Goal: Check status: Check status

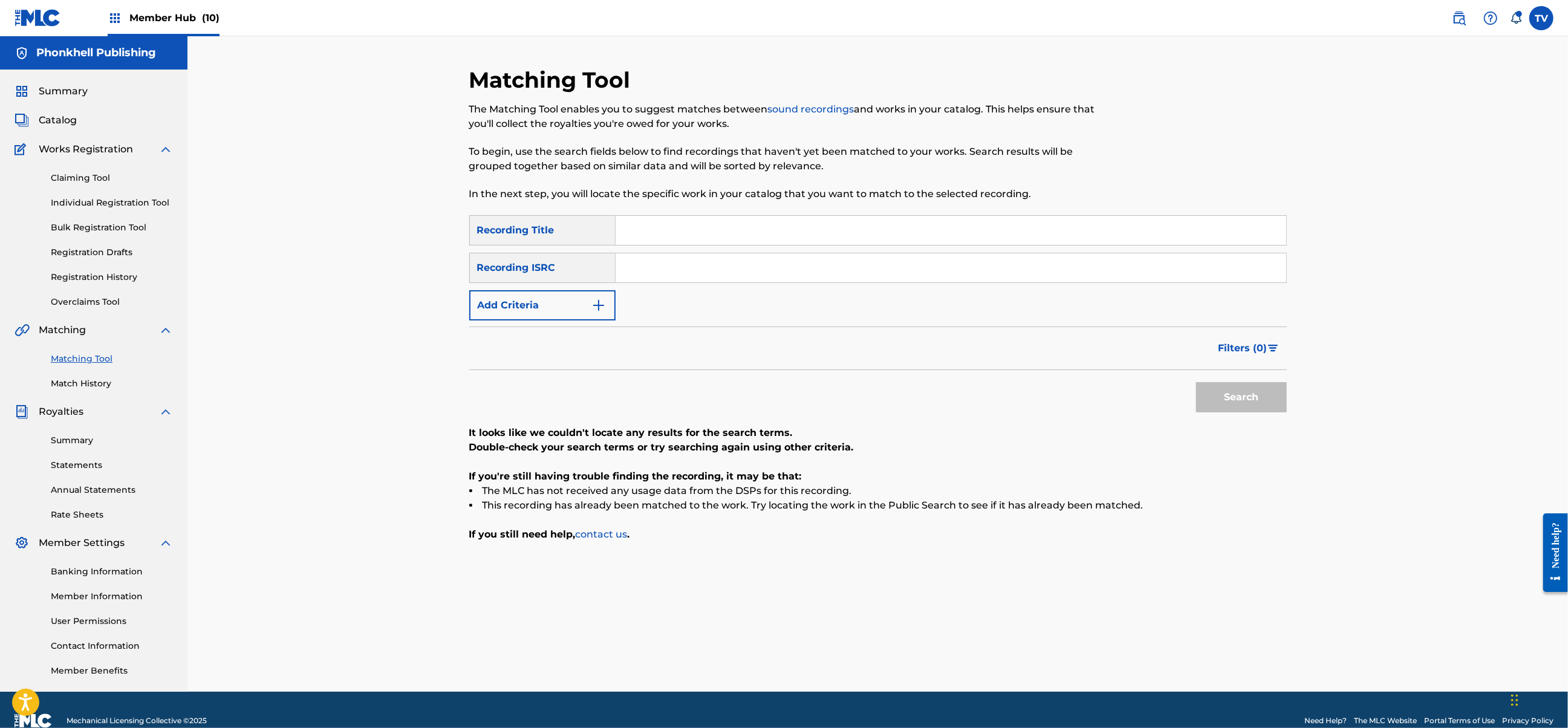
click at [70, 361] on link "Matching Tool" at bounding box center [111, 359] width 122 height 13
click at [631, 270] on input "Search Form" at bounding box center [951, 268] width 671 height 29
paste input "USANG2459404"
type input "USANG2459404"
click at [1196, 382] on button "Search" at bounding box center [1241, 397] width 91 height 30
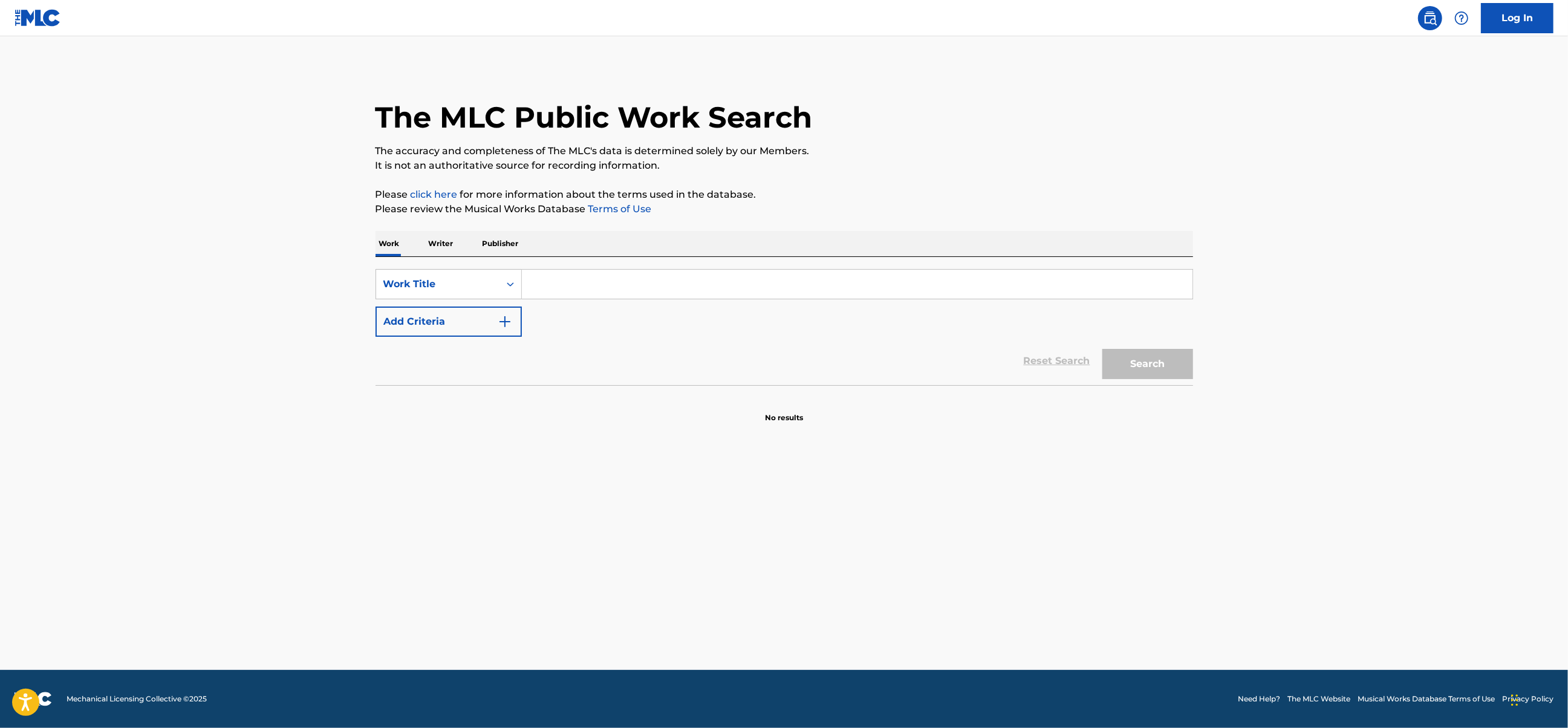
click at [1429, 23] on img at bounding box center [1430, 18] width 15 height 15
click at [436, 242] on p "Writer" at bounding box center [440, 244] width 32 height 25
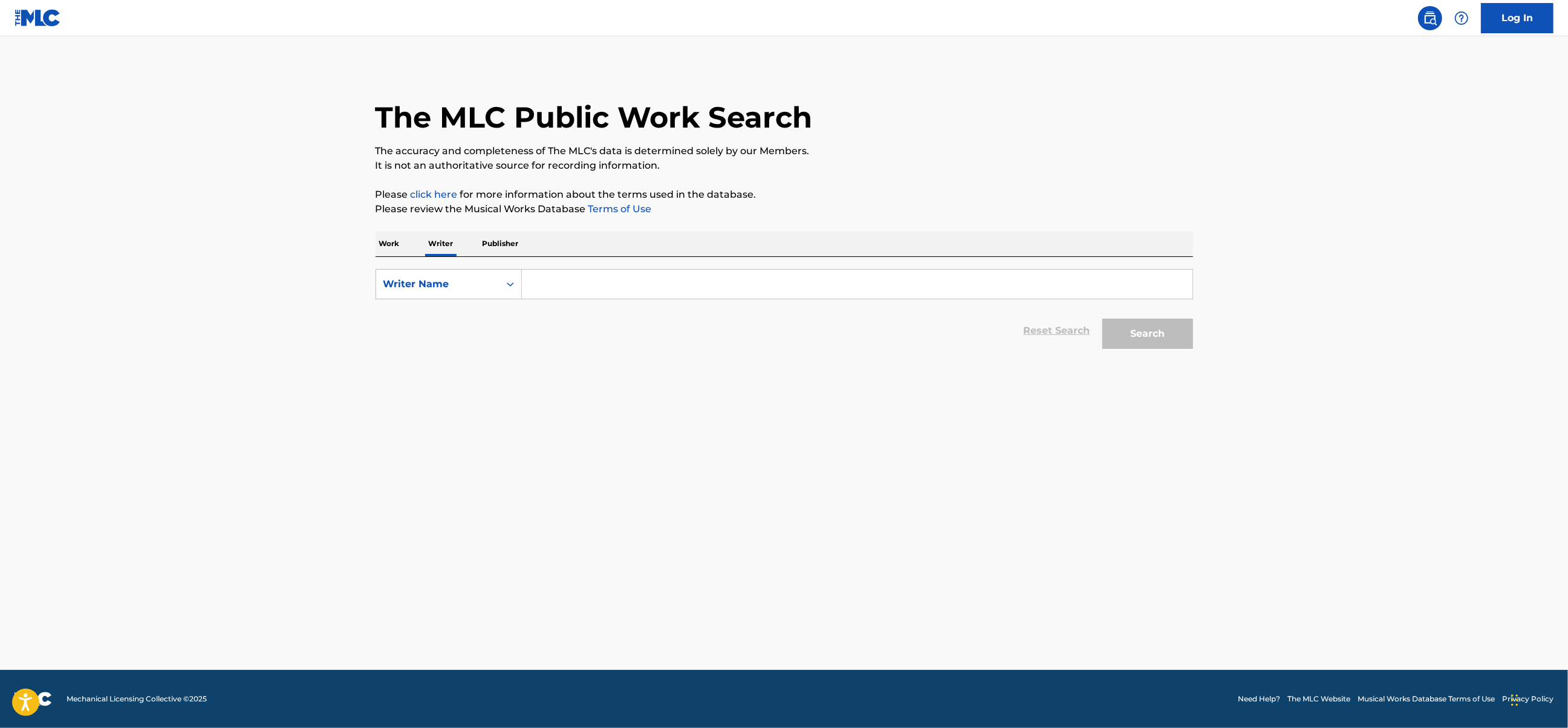
click at [552, 278] on input "Search Form" at bounding box center [857, 284] width 671 height 29
paste input "Veremchuk Vladislav"
type input "Veremchuk Vladislav"
click at [1156, 336] on button "Search" at bounding box center [1147, 333] width 91 height 30
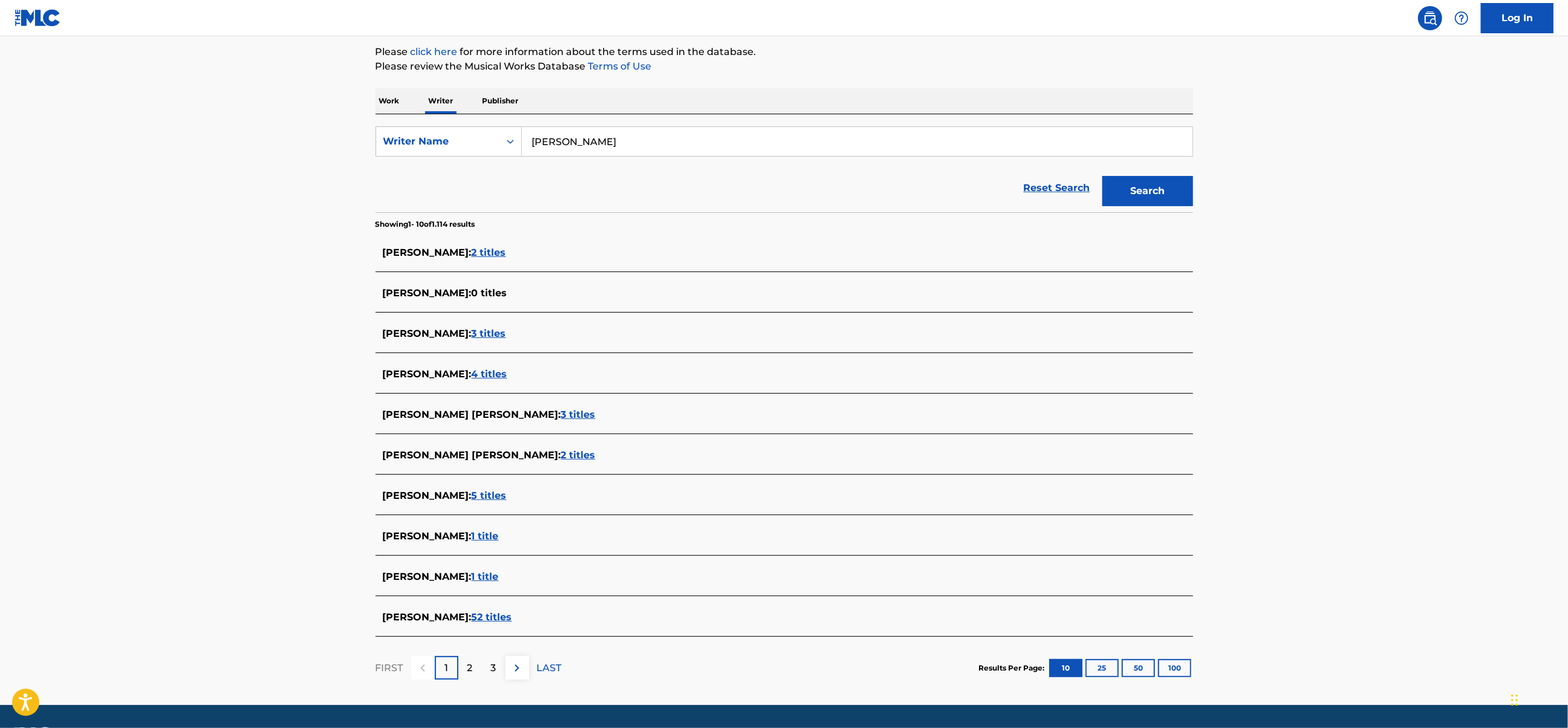
scroll to position [161, 0]
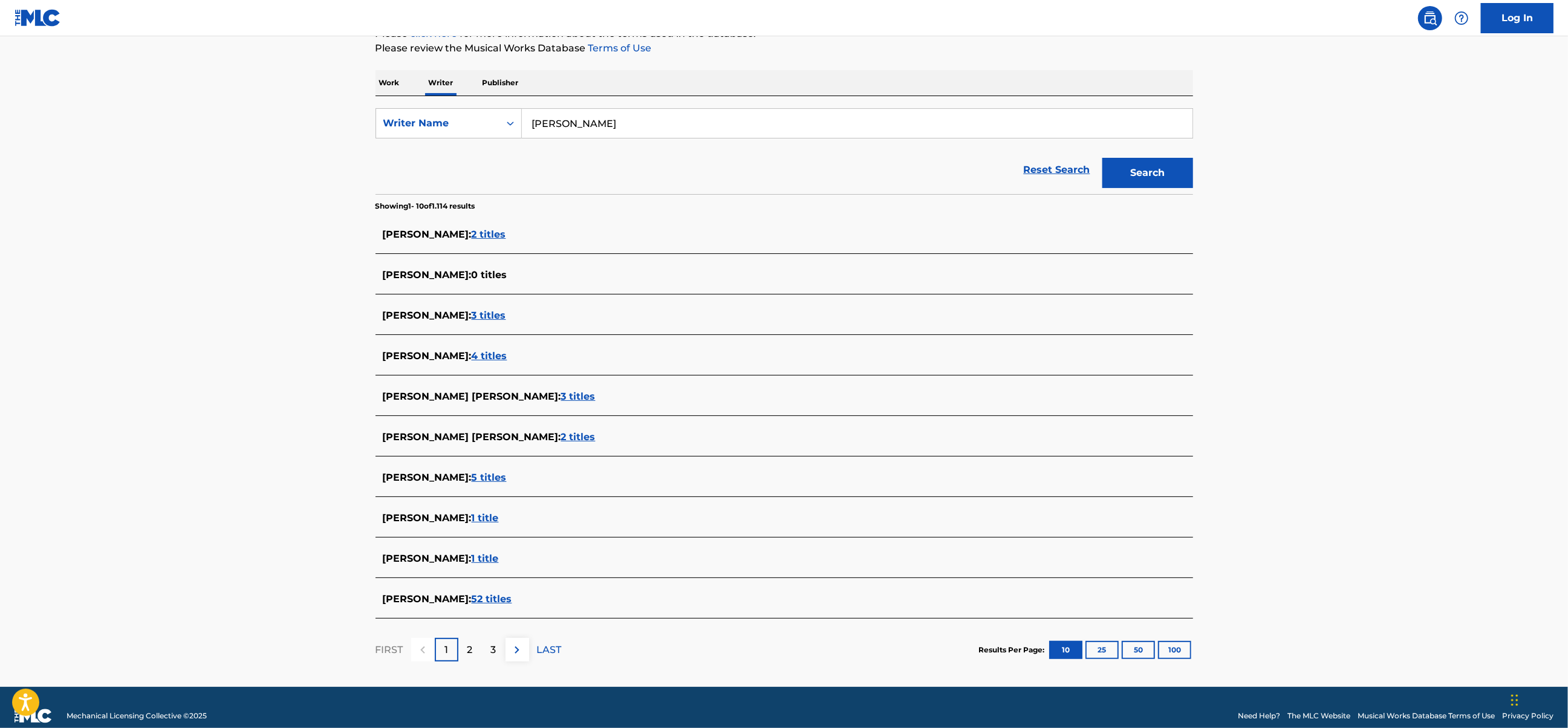
click at [499, 560] on span "1 title" at bounding box center [485, 559] width 27 height 11
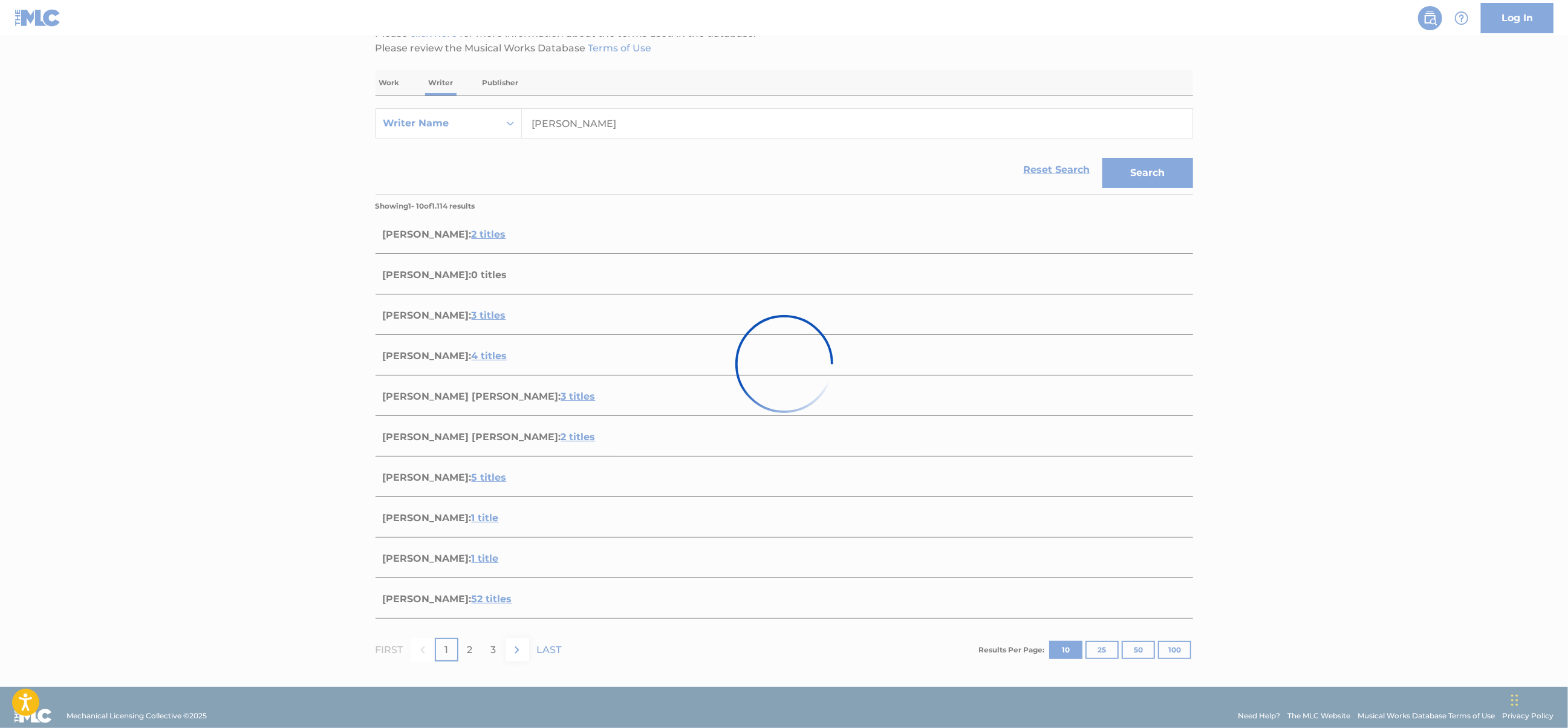
scroll to position [0, 0]
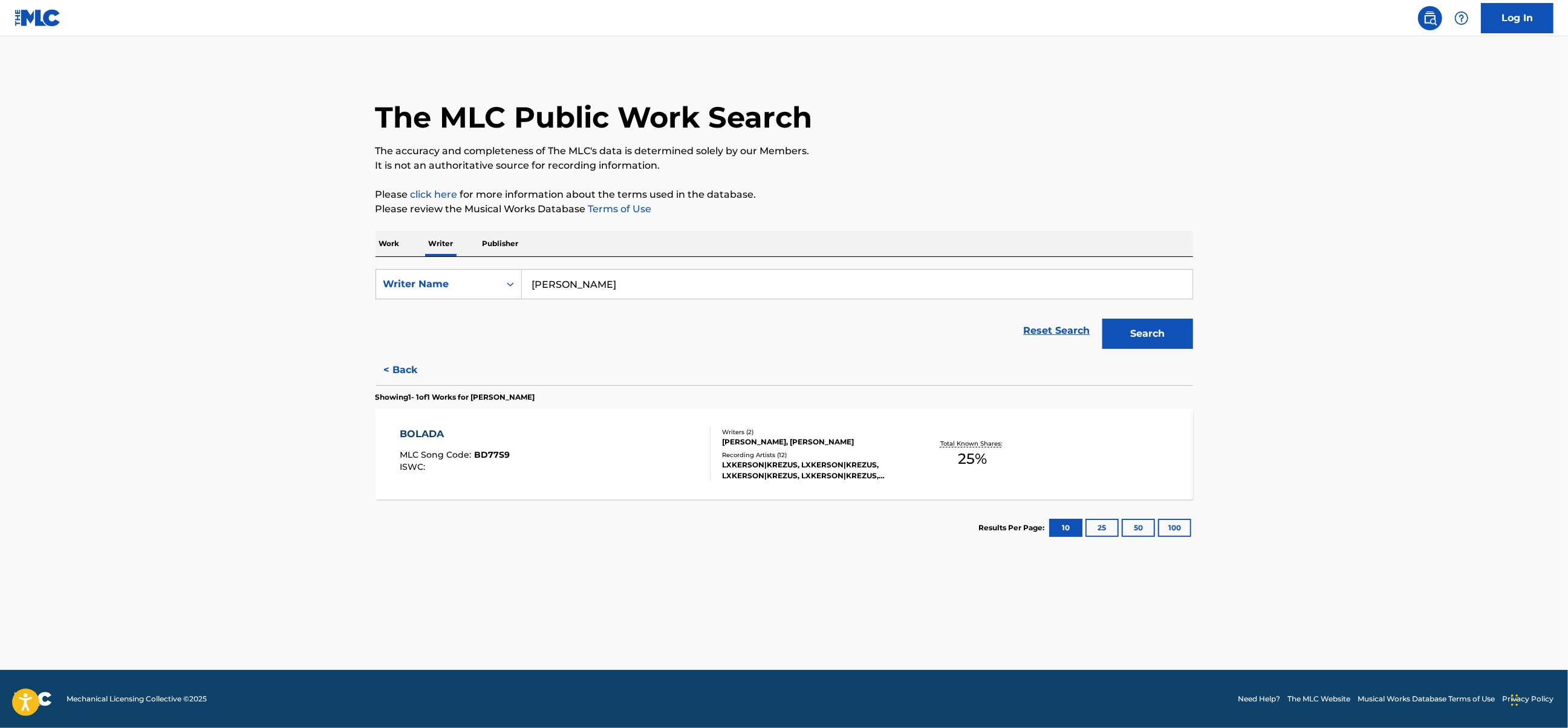
click at [604, 461] on div "BOLADA MLC Song Code : BD77S9 ISWC :" at bounding box center [554, 454] width 311 height 54
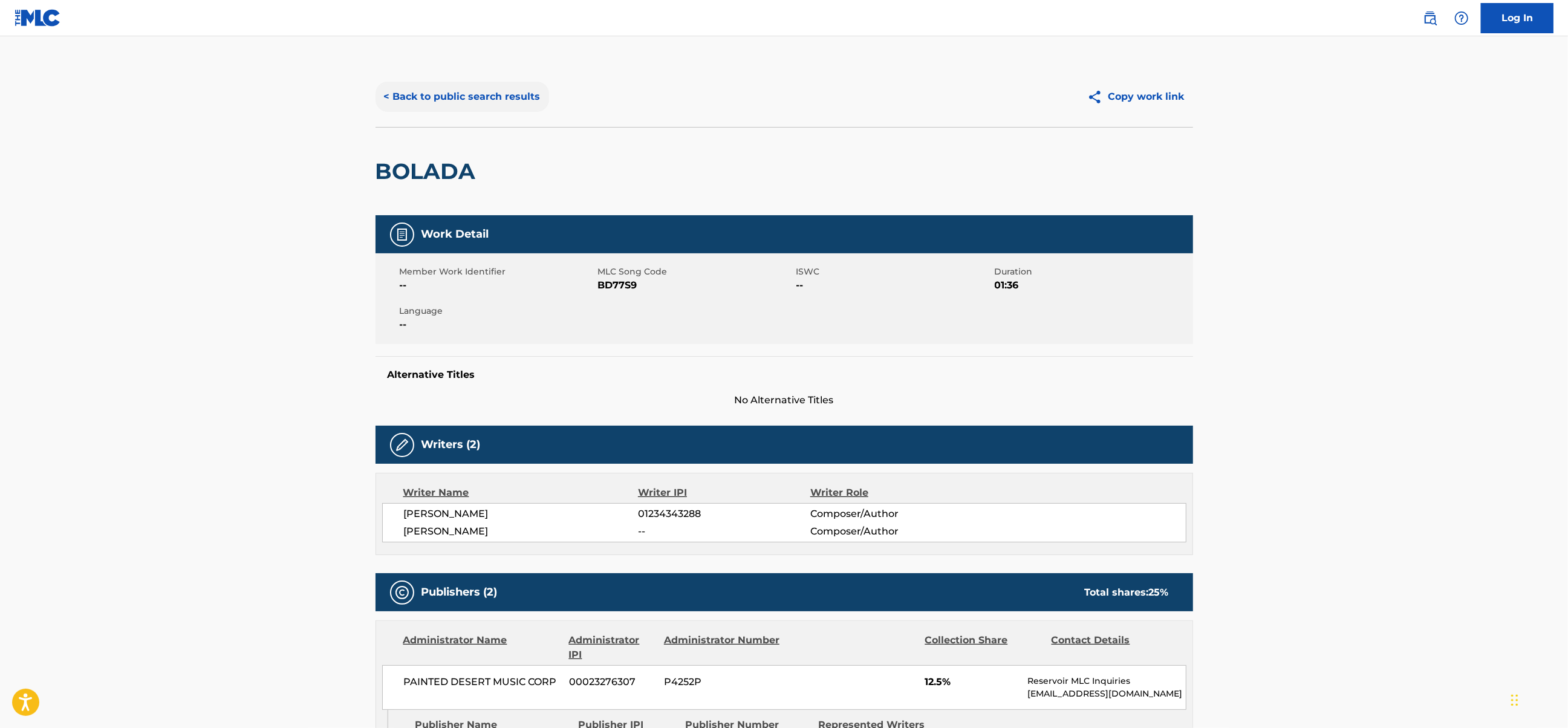
click at [418, 100] on button "< Back to public search results" at bounding box center [462, 97] width 173 height 30
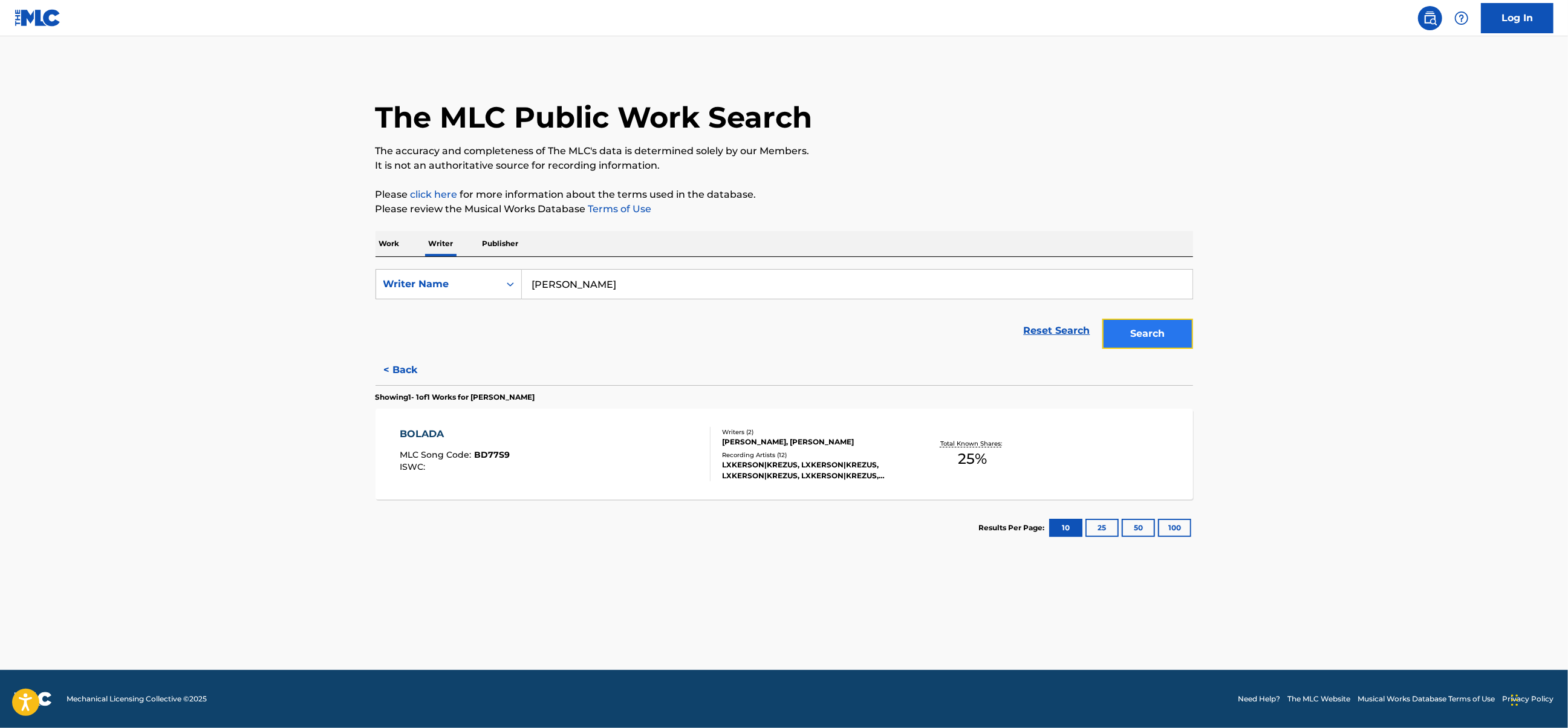
click at [1144, 330] on button "Search" at bounding box center [1147, 333] width 91 height 30
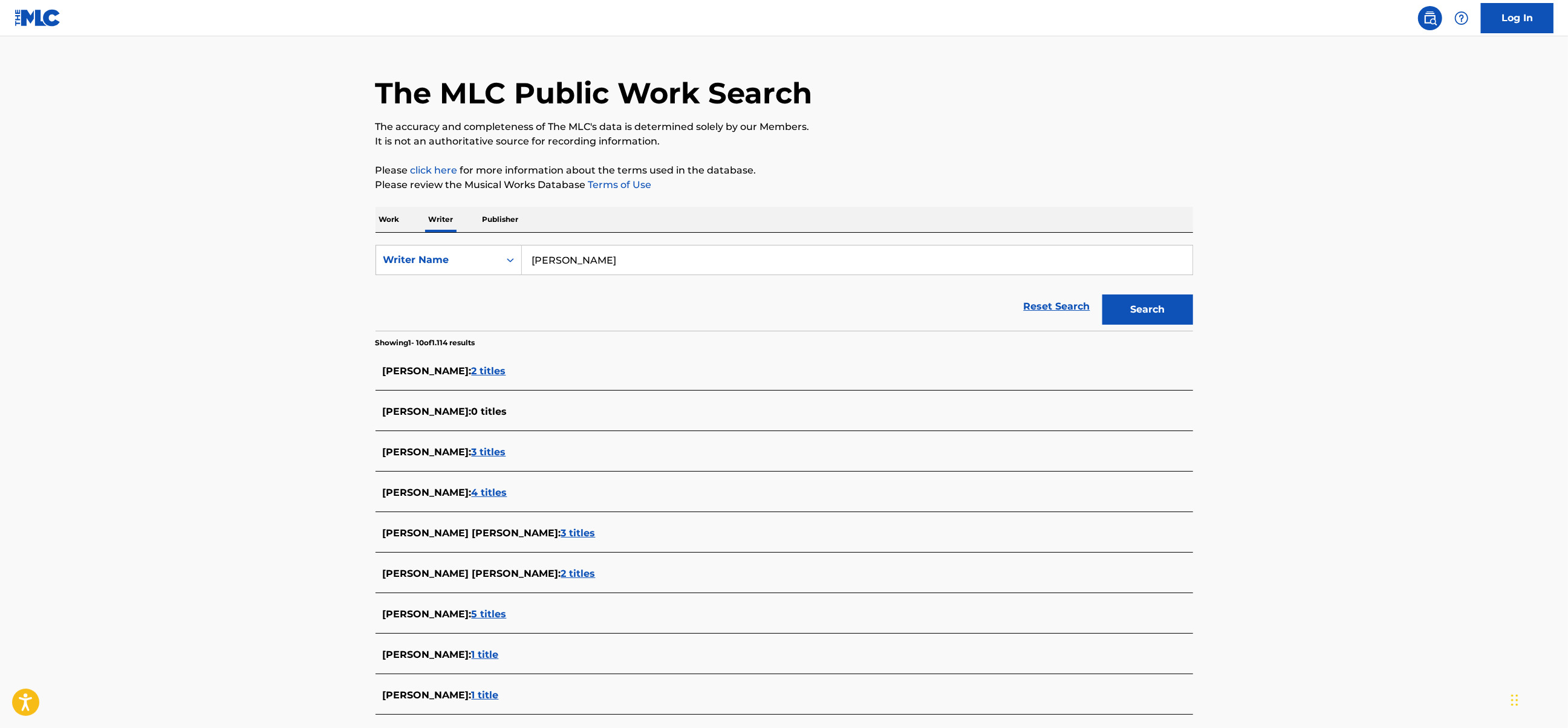
scroll to position [80, 0]
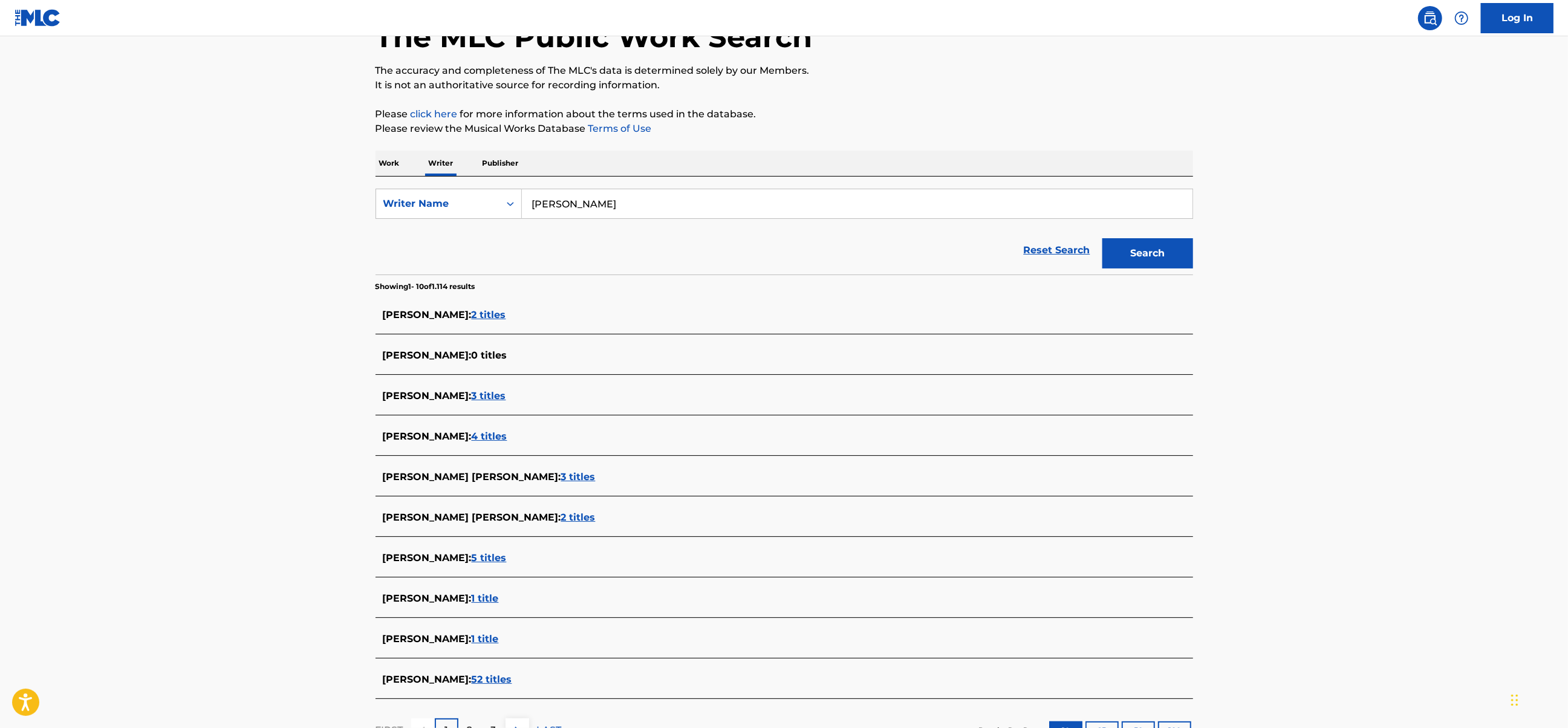
click at [587, 564] on div "VEREMCHUK VLADISLAV YURIEVICH : 5 titles" at bounding box center [768, 558] width 771 height 15
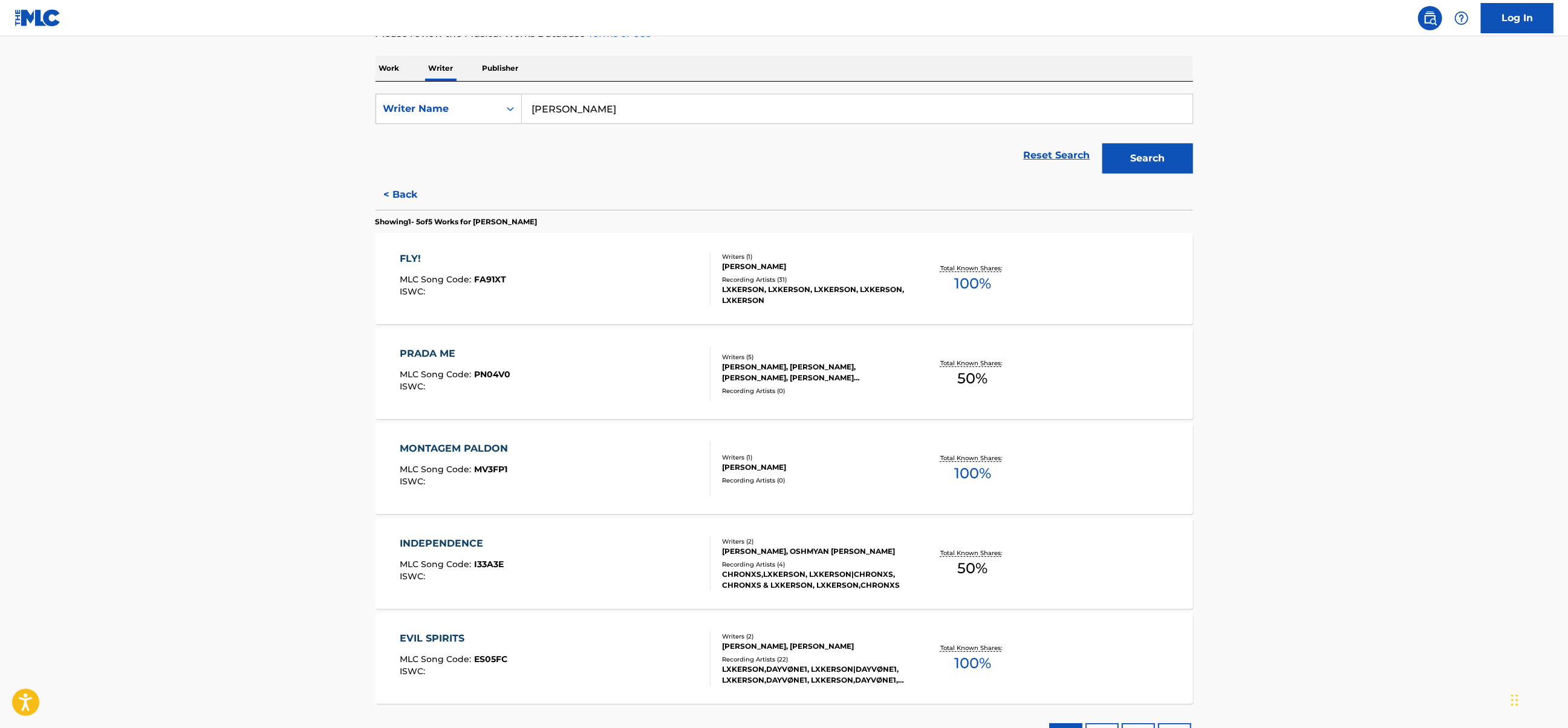
scroll to position [161, 0]
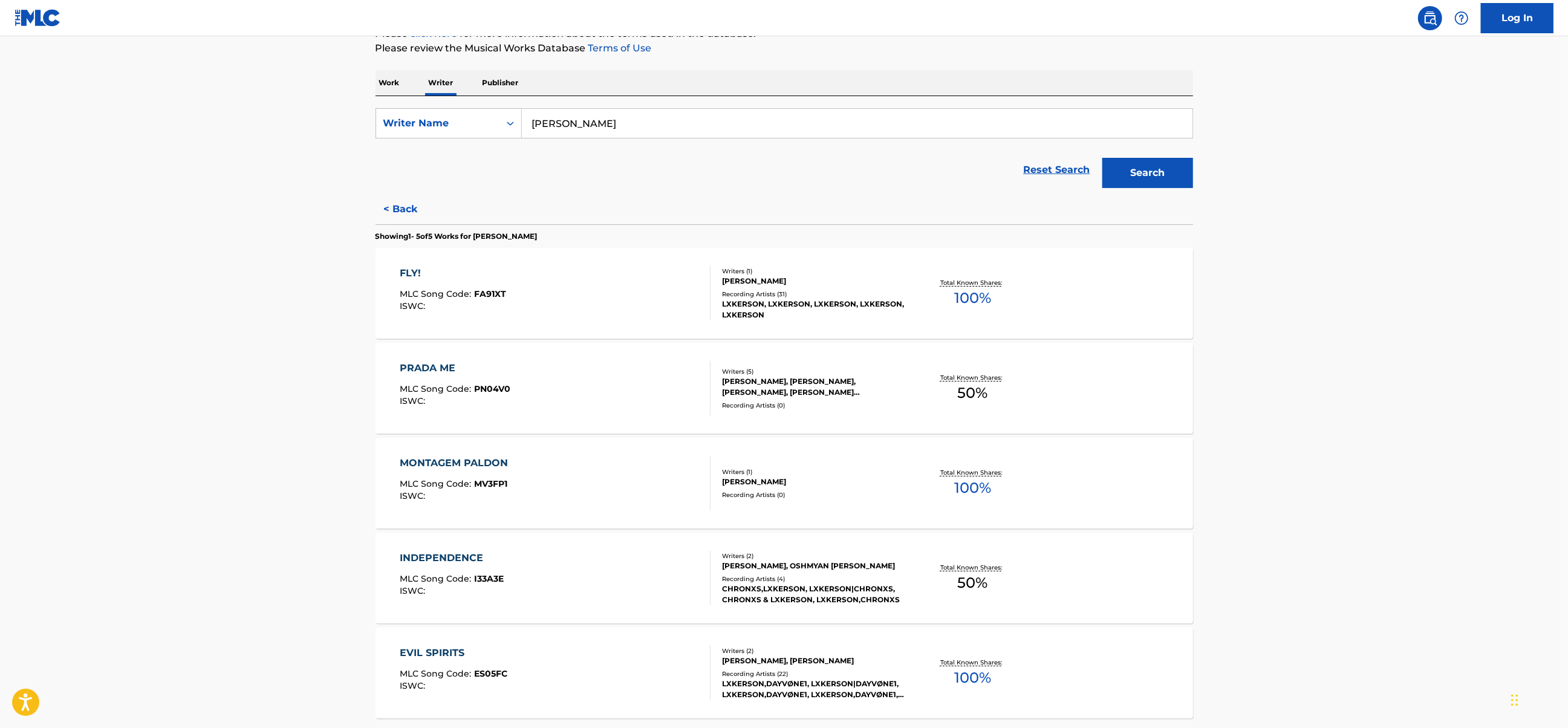
click at [637, 291] on div "FLY! MLC Song Code : FA91XT ISWC :" at bounding box center [554, 293] width 311 height 54
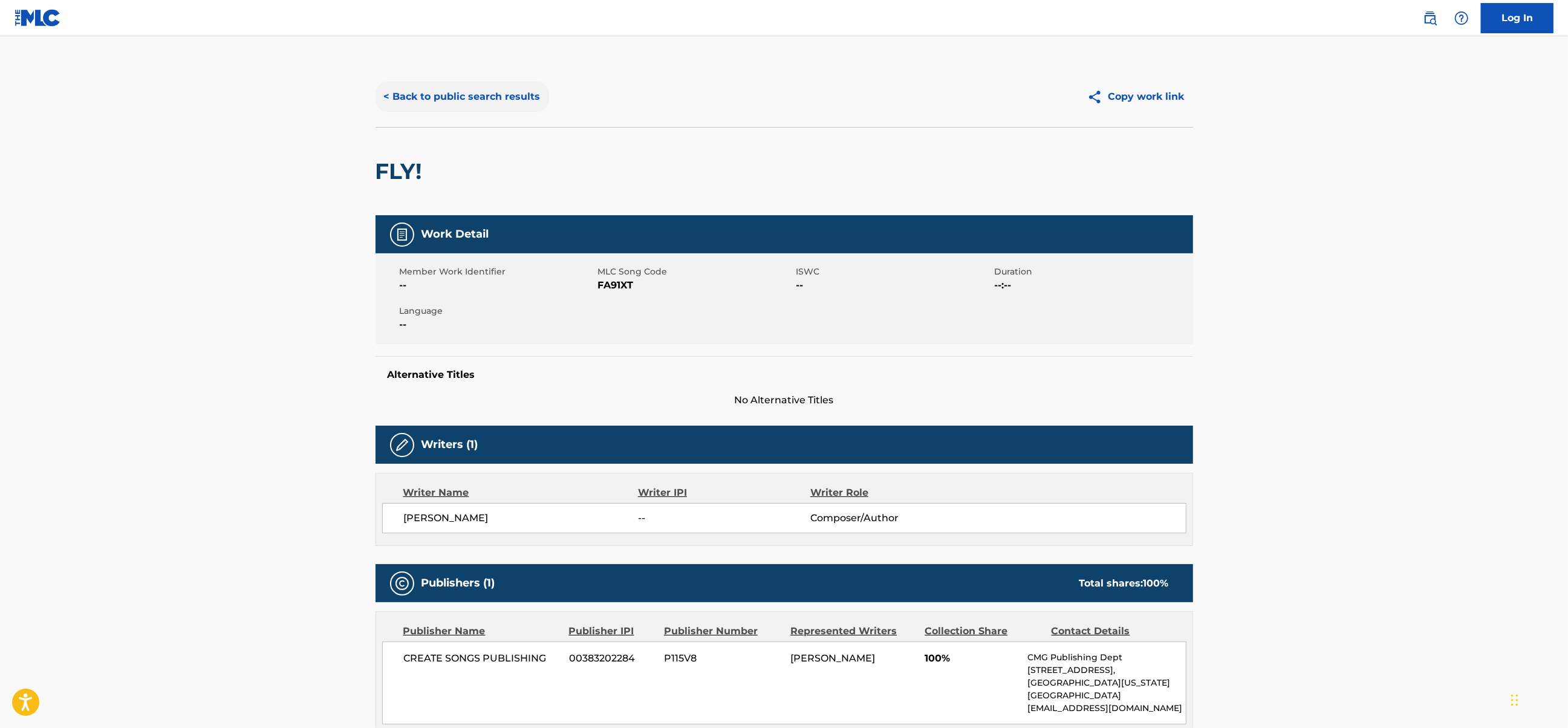
click at [399, 95] on button "< Back to public search results" at bounding box center [462, 97] width 173 height 30
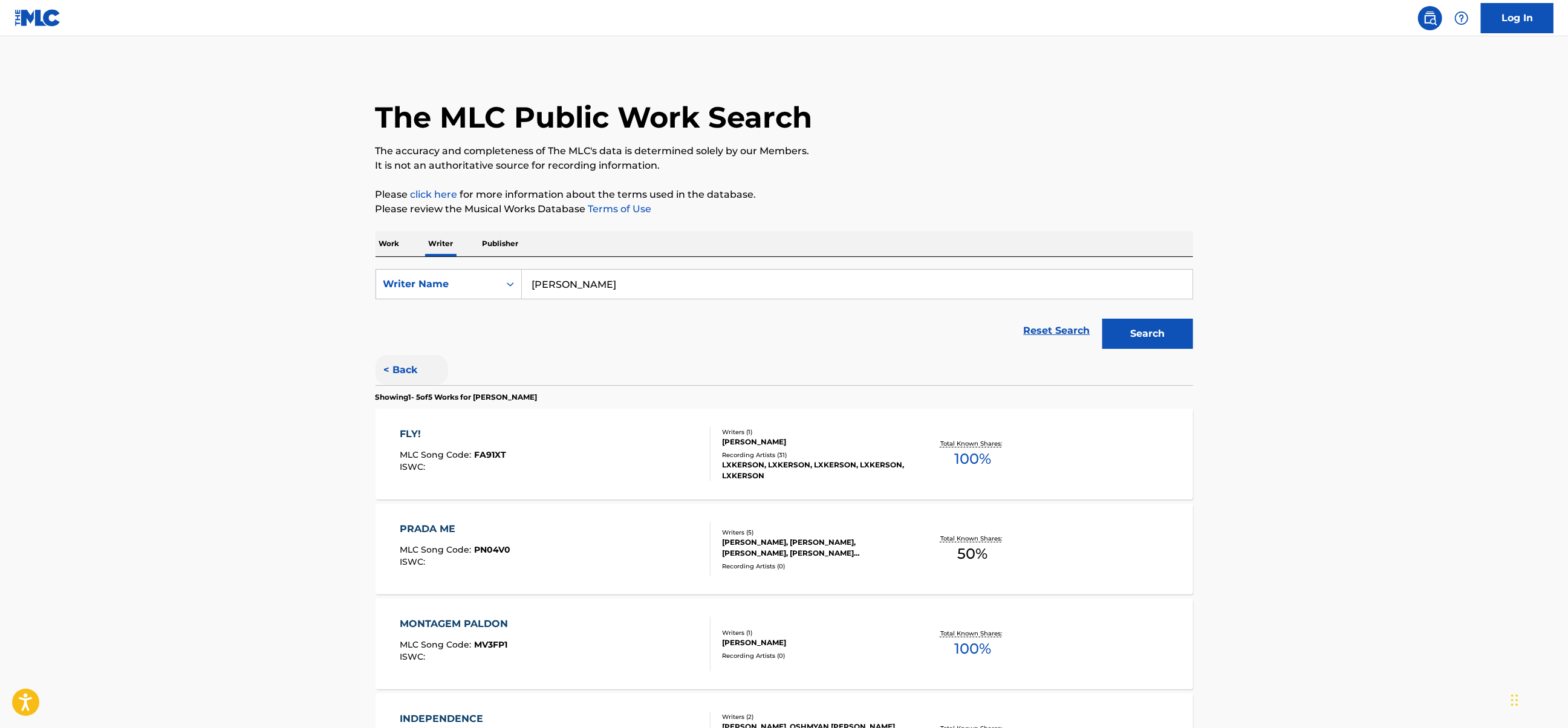
click at [404, 369] on button "< Back" at bounding box center [411, 370] width 73 height 30
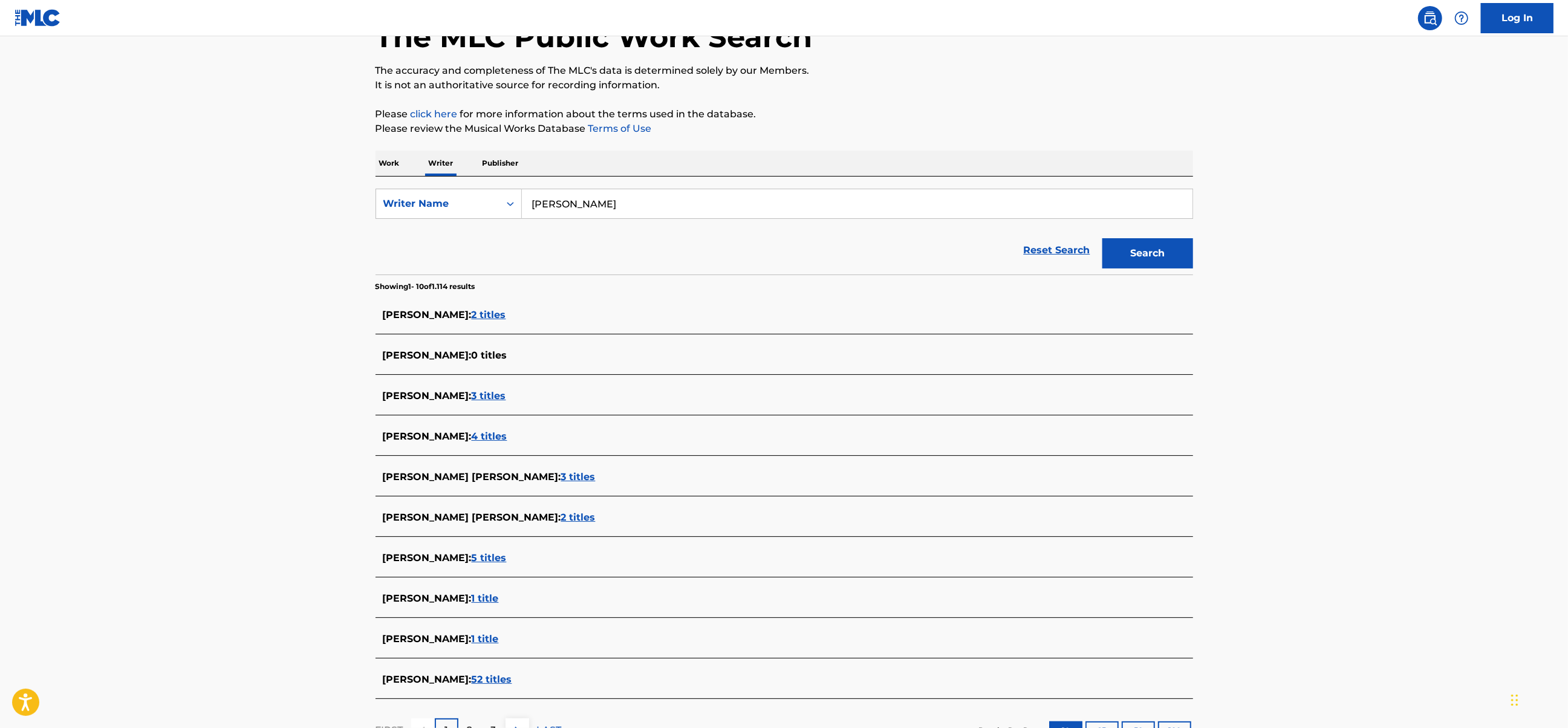
scroll to position [161, 0]
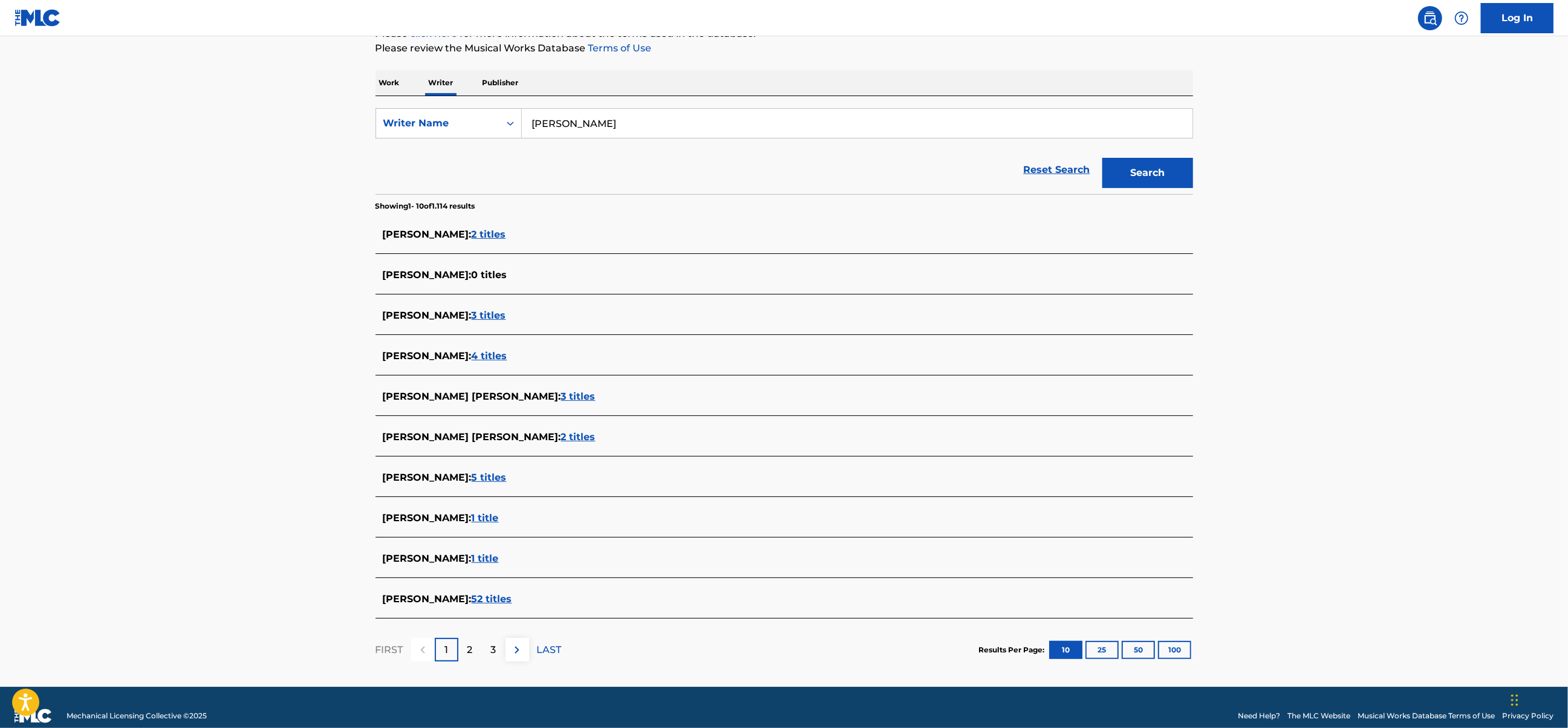
click at [512, 600] on span "52 titles" at bounding box center [492, 599] width 41 height 11
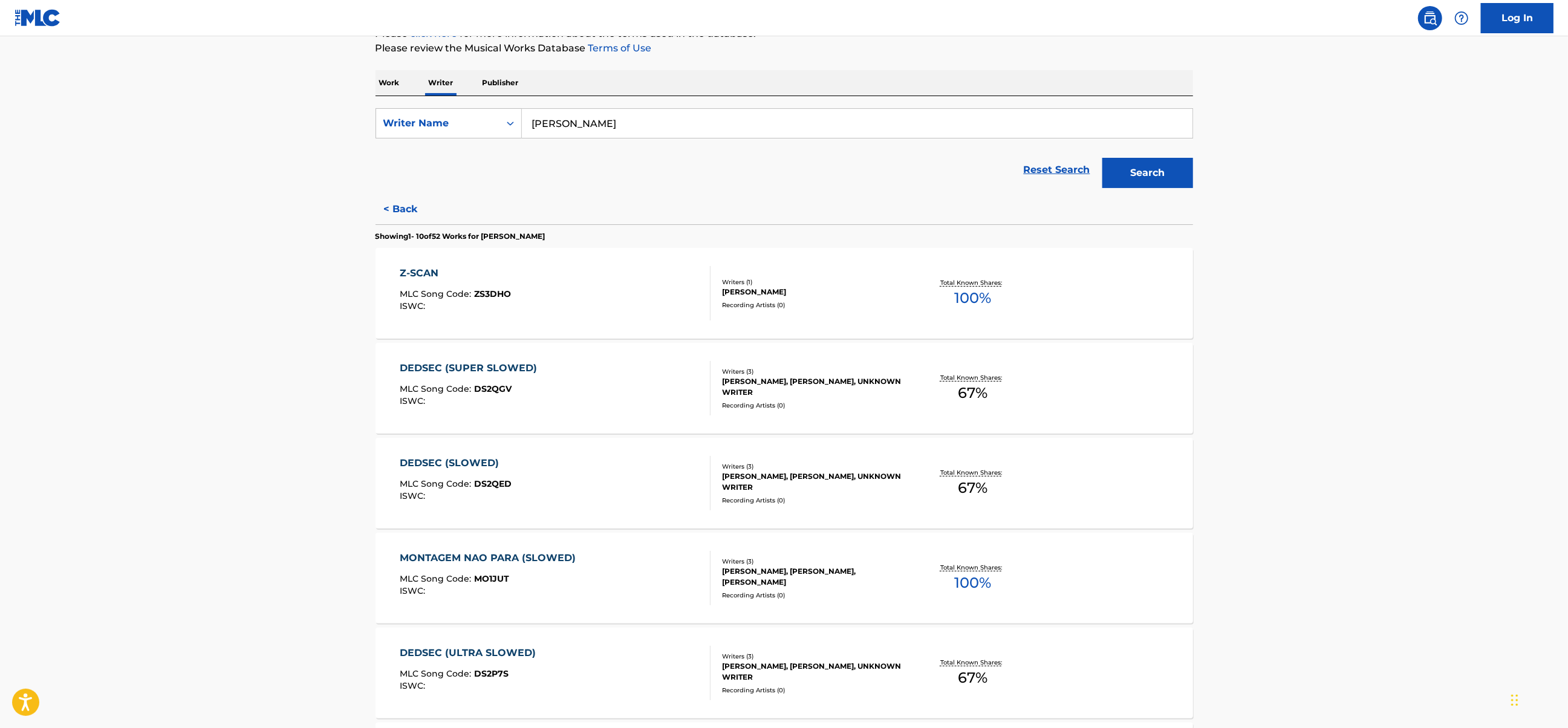
click at [647, 288] on div "Z-SCAN MLC Song Code : ZS3DHO ISWC :" at bounding box center [554, 293] width 311 height 54
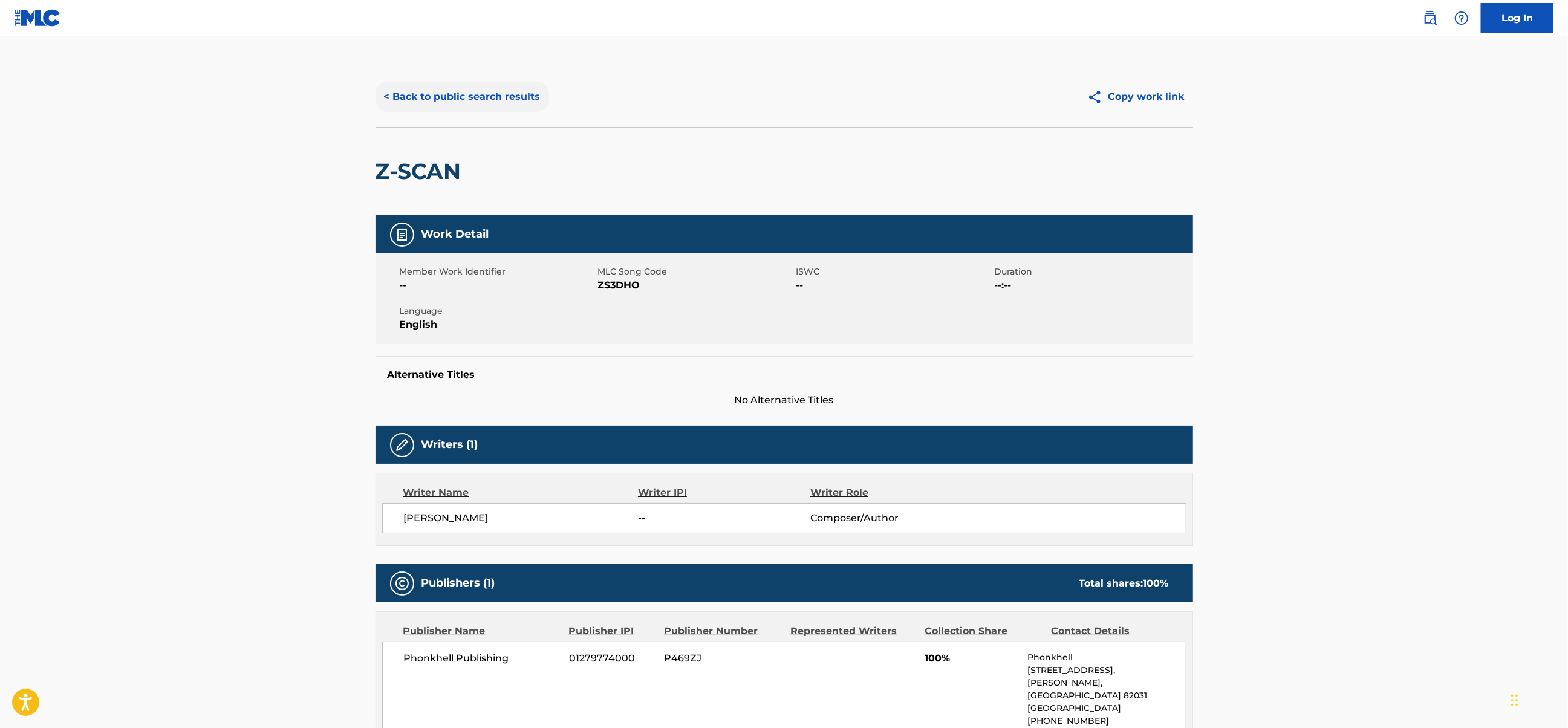
click at [409, 101] on button "< Back to public search results" at bounding box center [462, 97] width 173 height 30
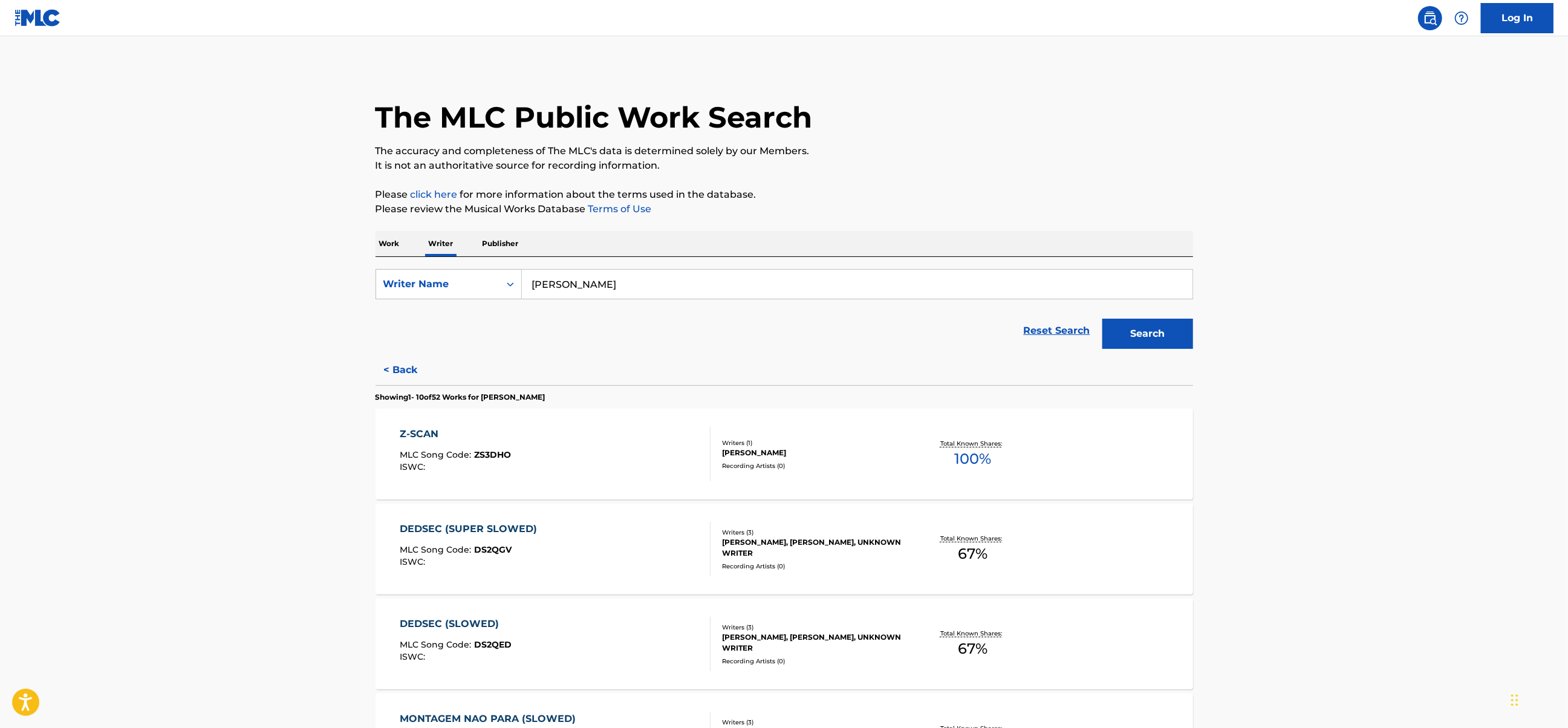
click at [616, 547] on div "DEDSEC (SUPER SLOWED) MLC Song Code : DS2QGV ISWC :" at bounding box center [554, 549] width 311 height 54
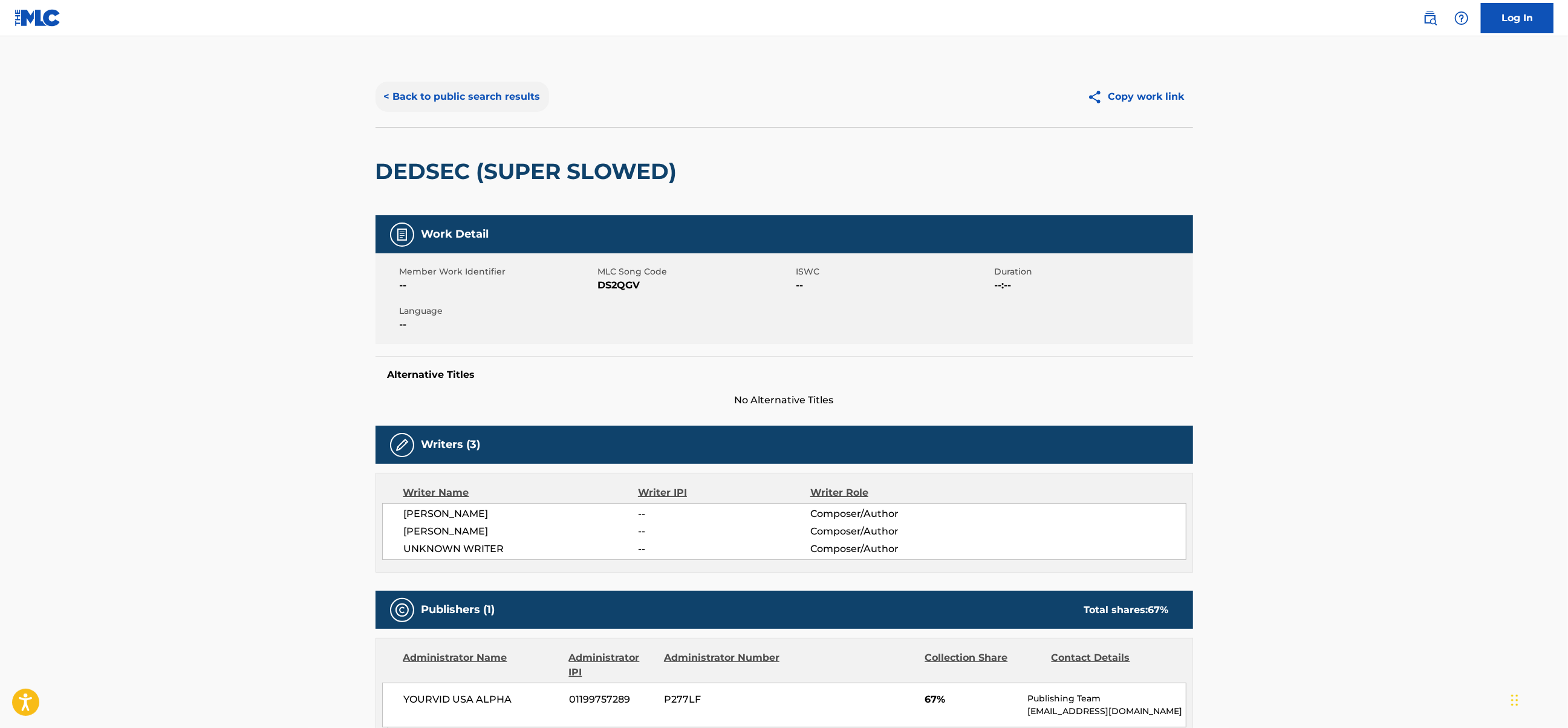
click at [404, 100] on button "< Back to public search results" at bounding box center [462, 97] width 173 height 30
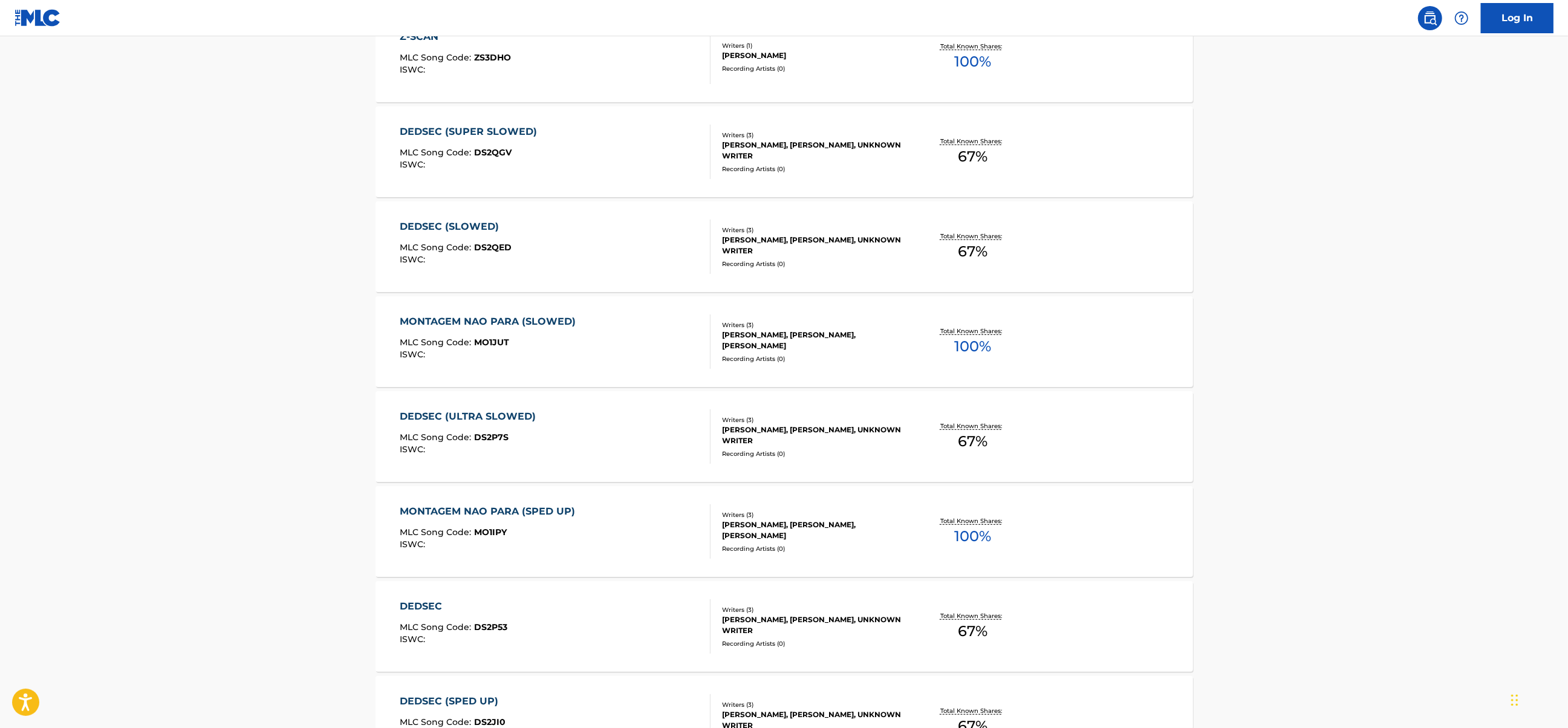
scroll to position [403, 0]
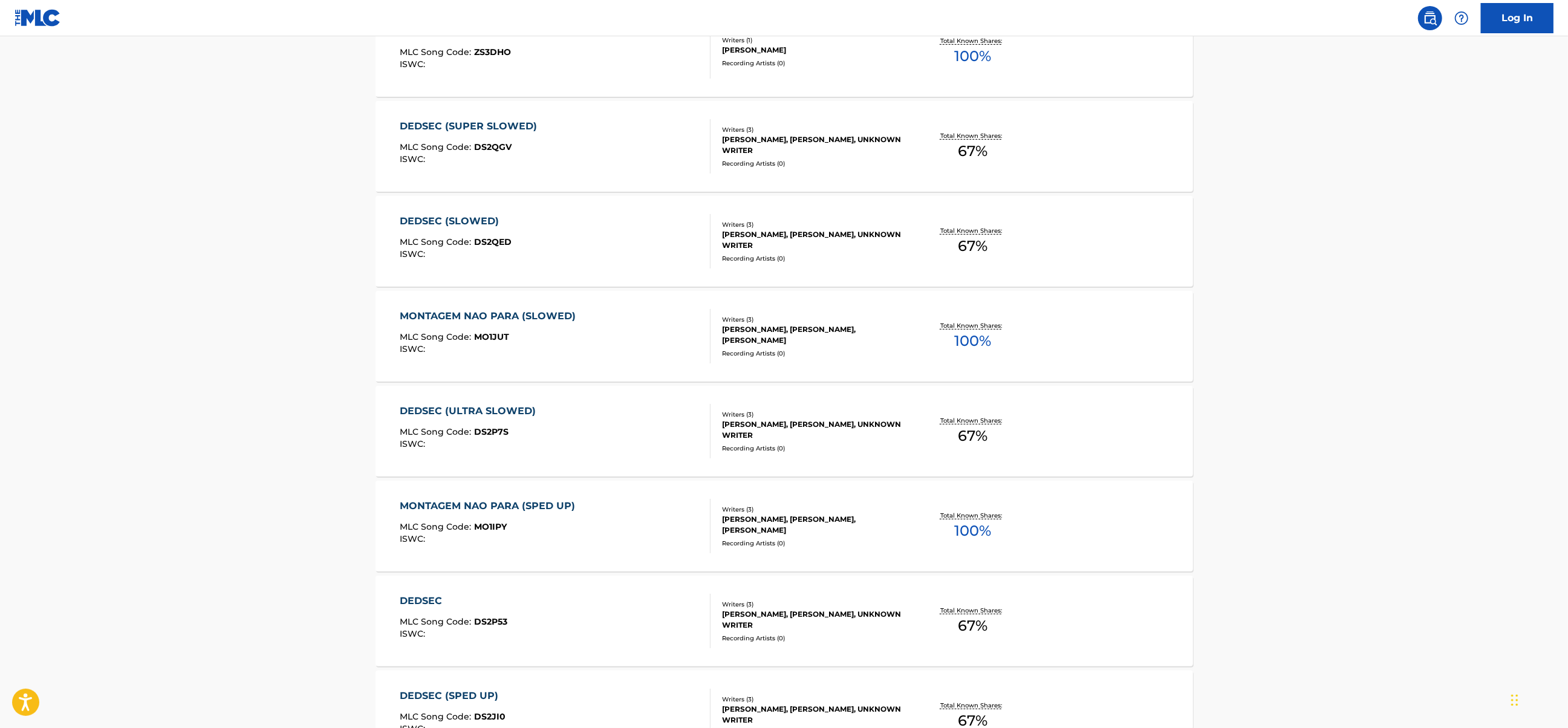
click at [627, 343] on div "MONTAGEM NAO PARA (SLOWED) MLC Song Code : MO1JUT ISWC :" at bounding box center [554, 336] width 311 height 54
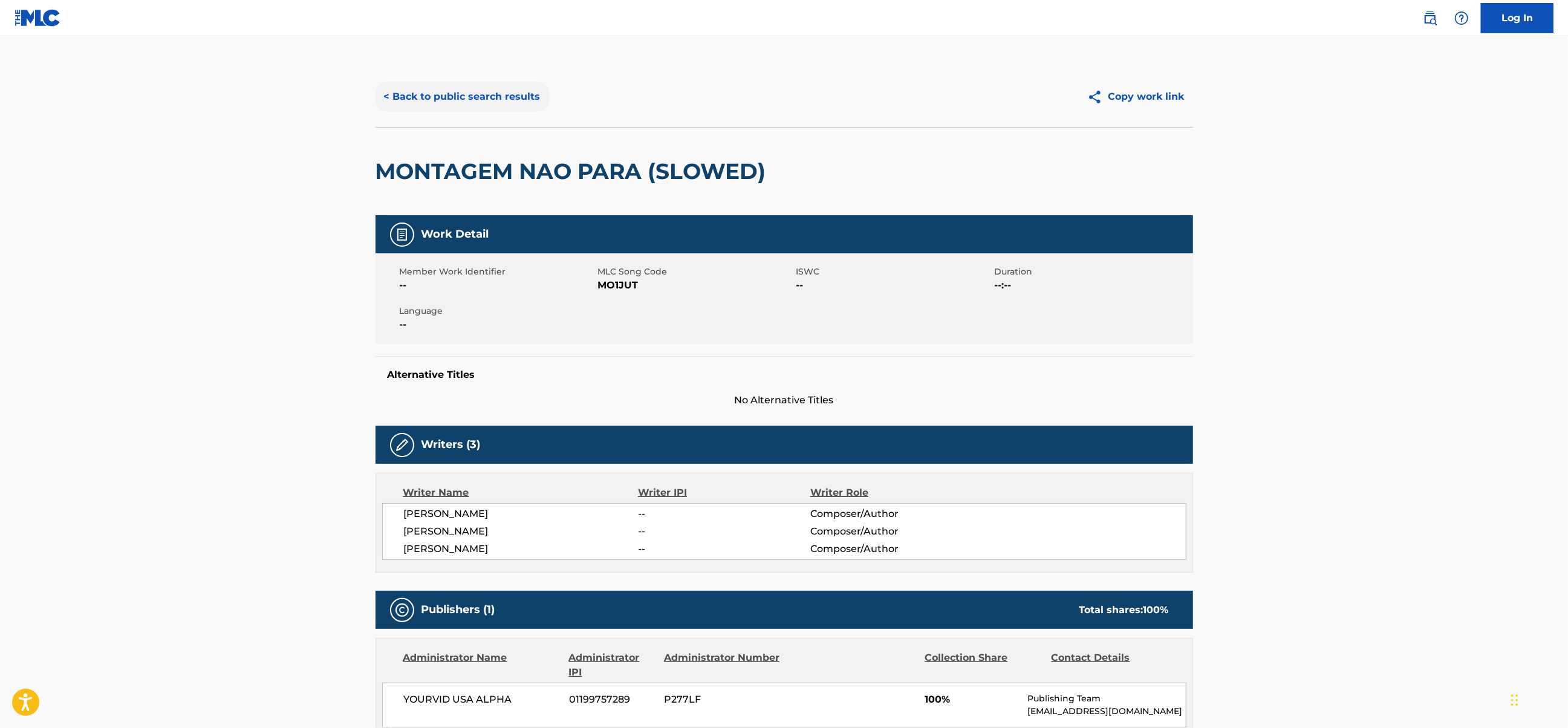
click at [417, 94] on button "< Back to public search results" at bounding box center [462, 97] width 173 height 30
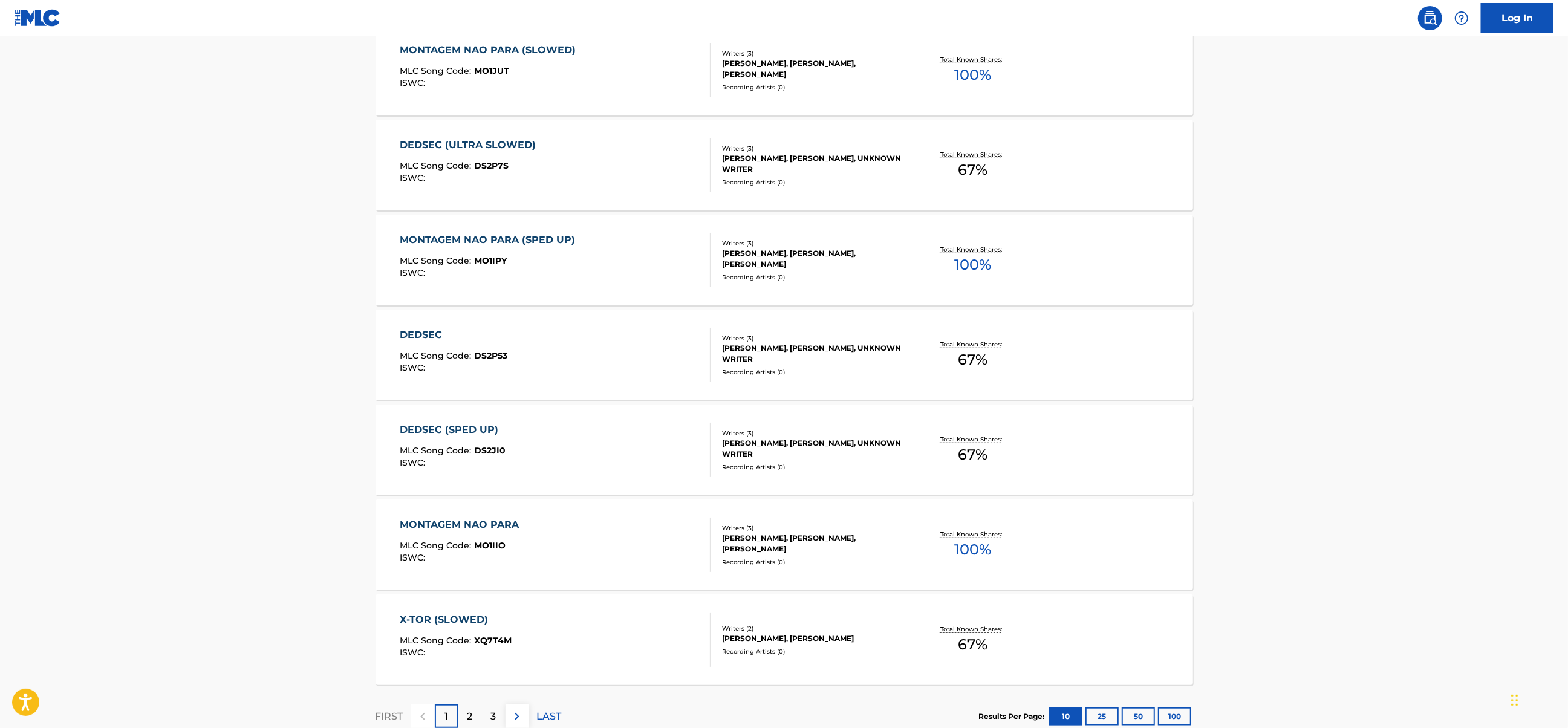
scroll to position [726, 0]
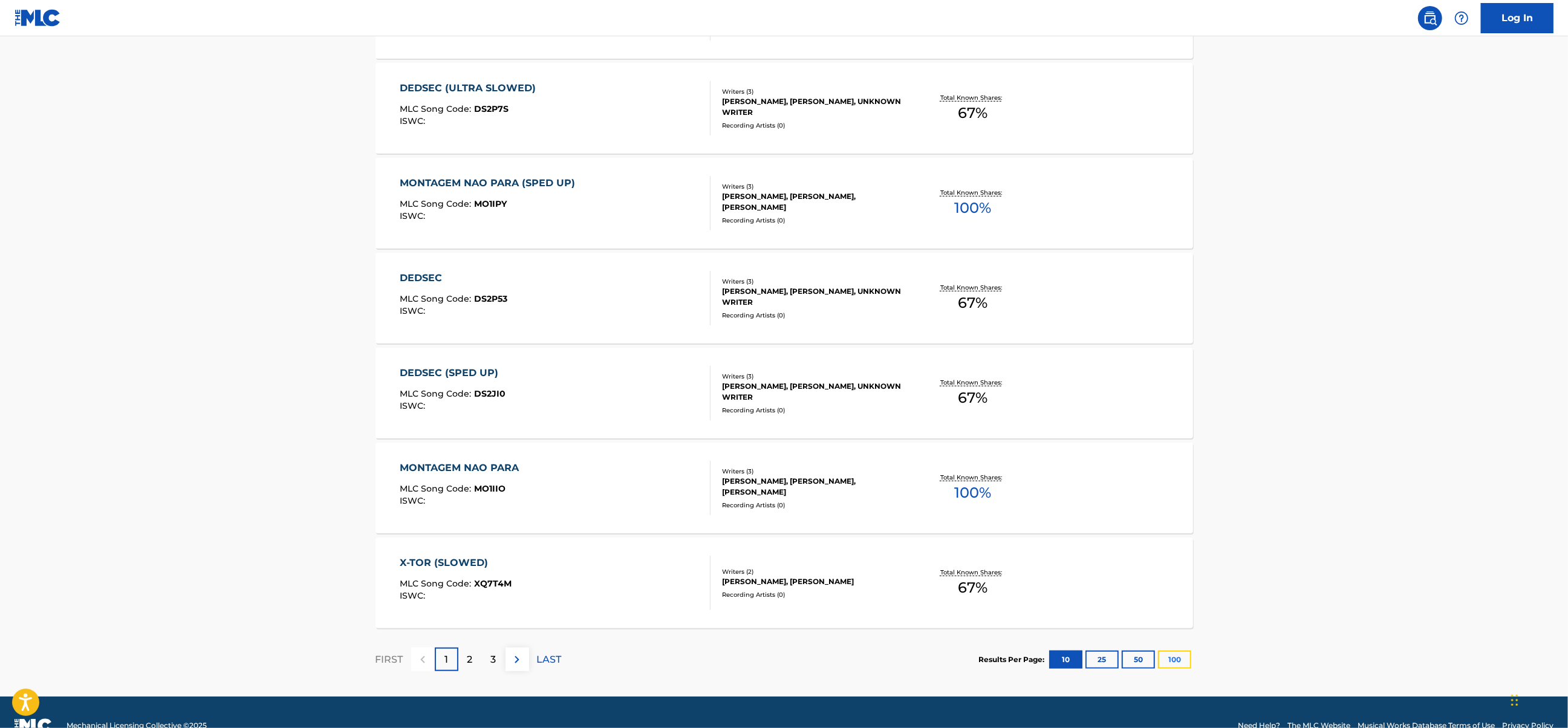
click at [1186, 667] on button "100" at bounding box center [1174, 660] width 33 height 18
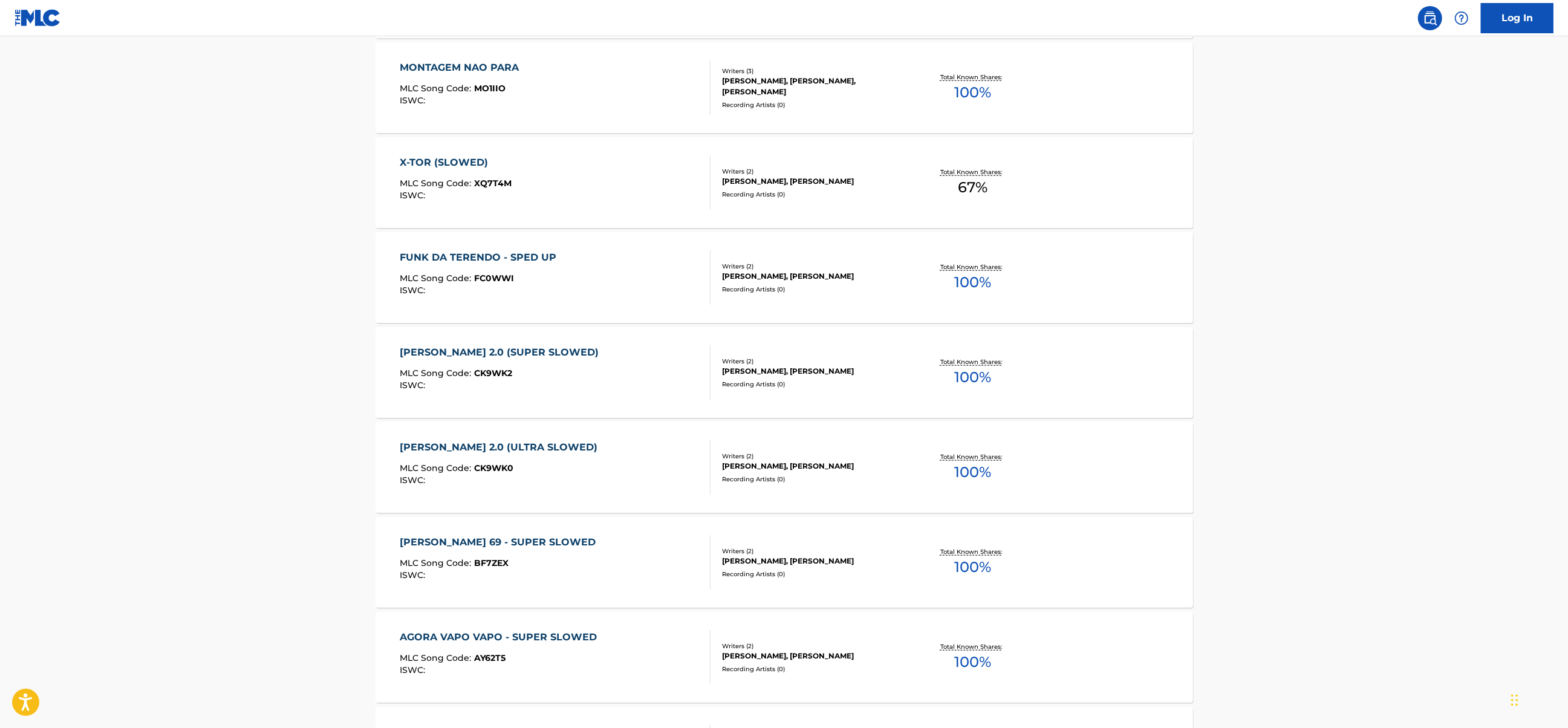
scroll to position [1129, 0]
click at [583, 174] on div "X-TOR (SLOWED) MLC Song Code : XQ7T4M ISWC :" at bounding box center [554, 180] width 311 height 54
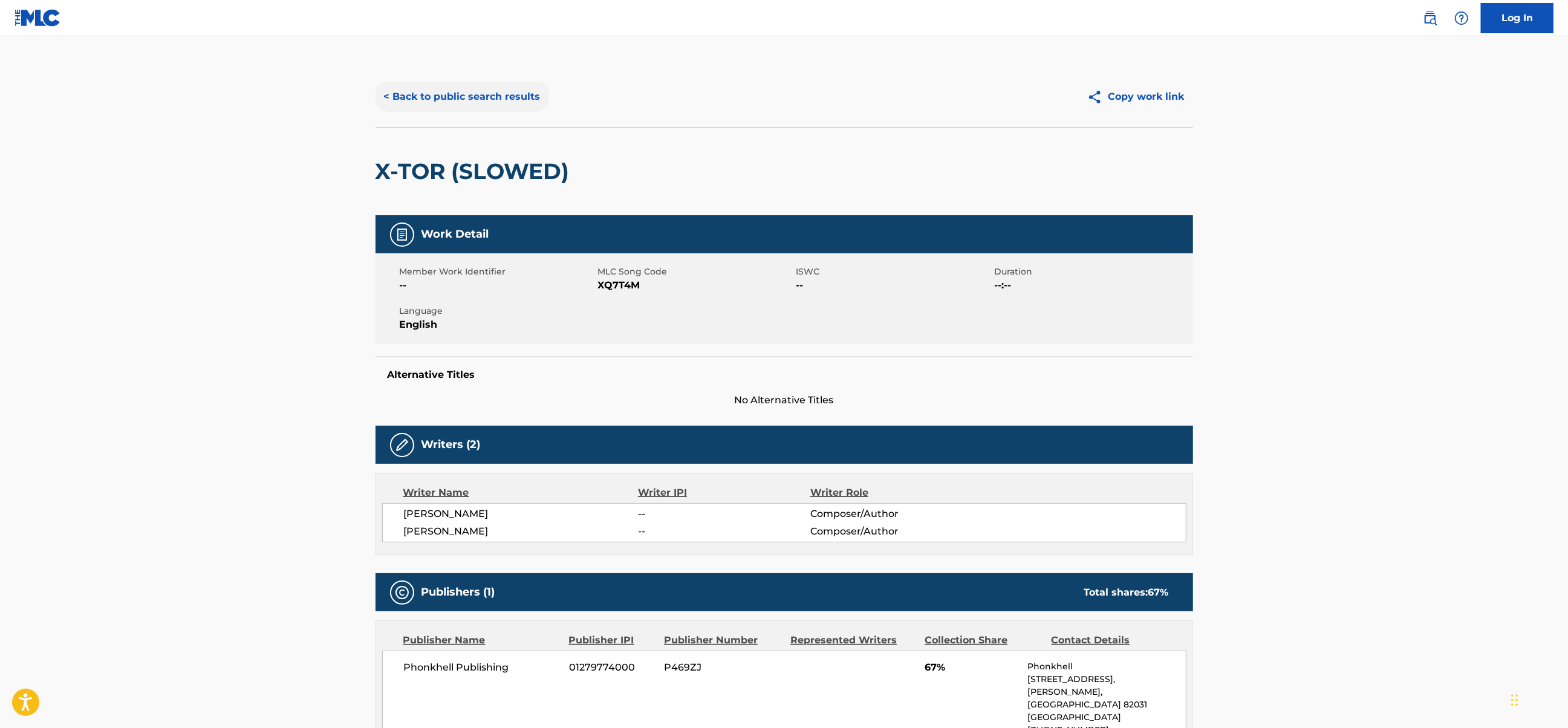
click at [394, 95] on button "< Back to public search results" at bounding box center [462, 97] width 173 height 30
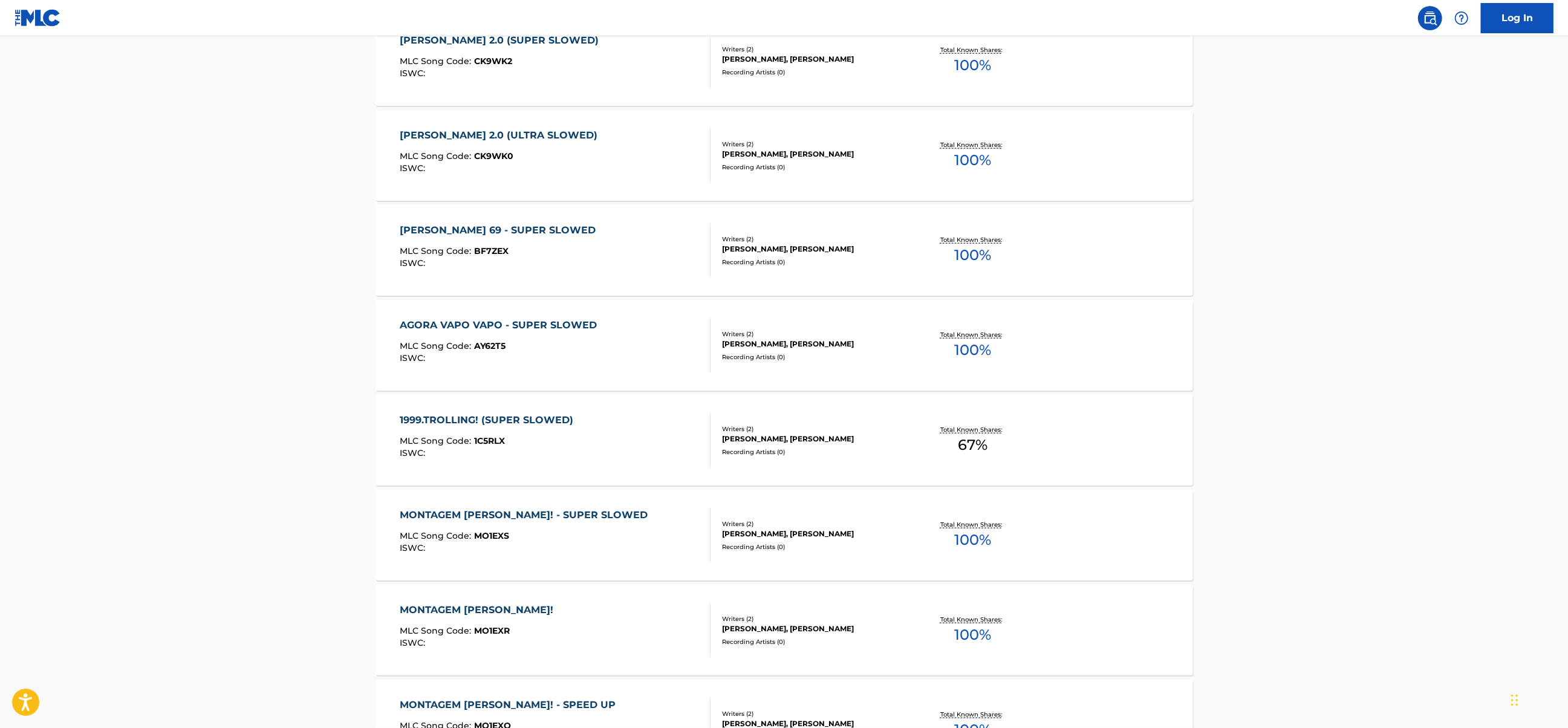
scroll to position [1532, 0]
click at [628, 339] on div "1999.TROLLING! (SUPER SLOWED) MLC Song Code : 1C5RLX ISWC :" at bounding box center [554, 346] width 311 height 54
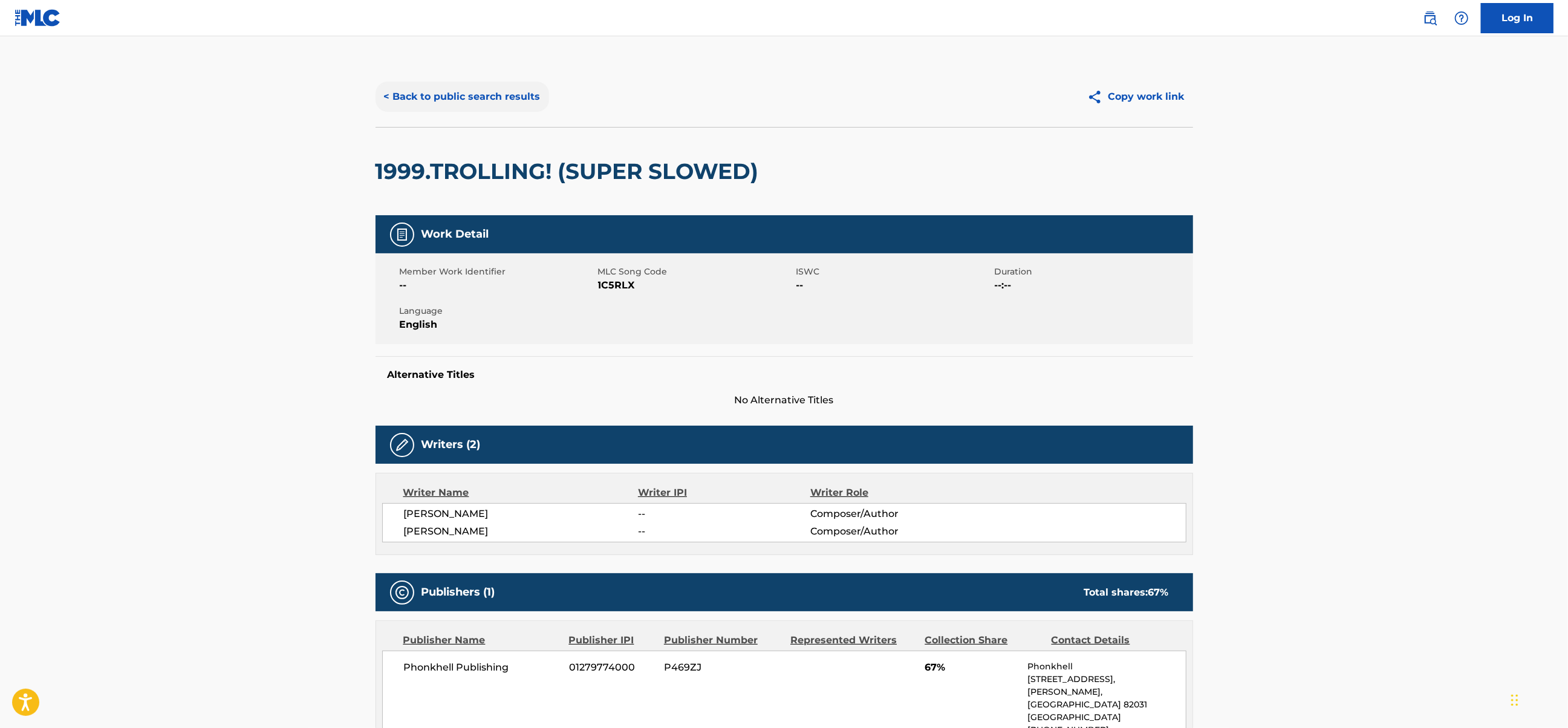
click at [435, 90] on button "< Back to public search results" at bounding box center [462, 97] width 173 height 30
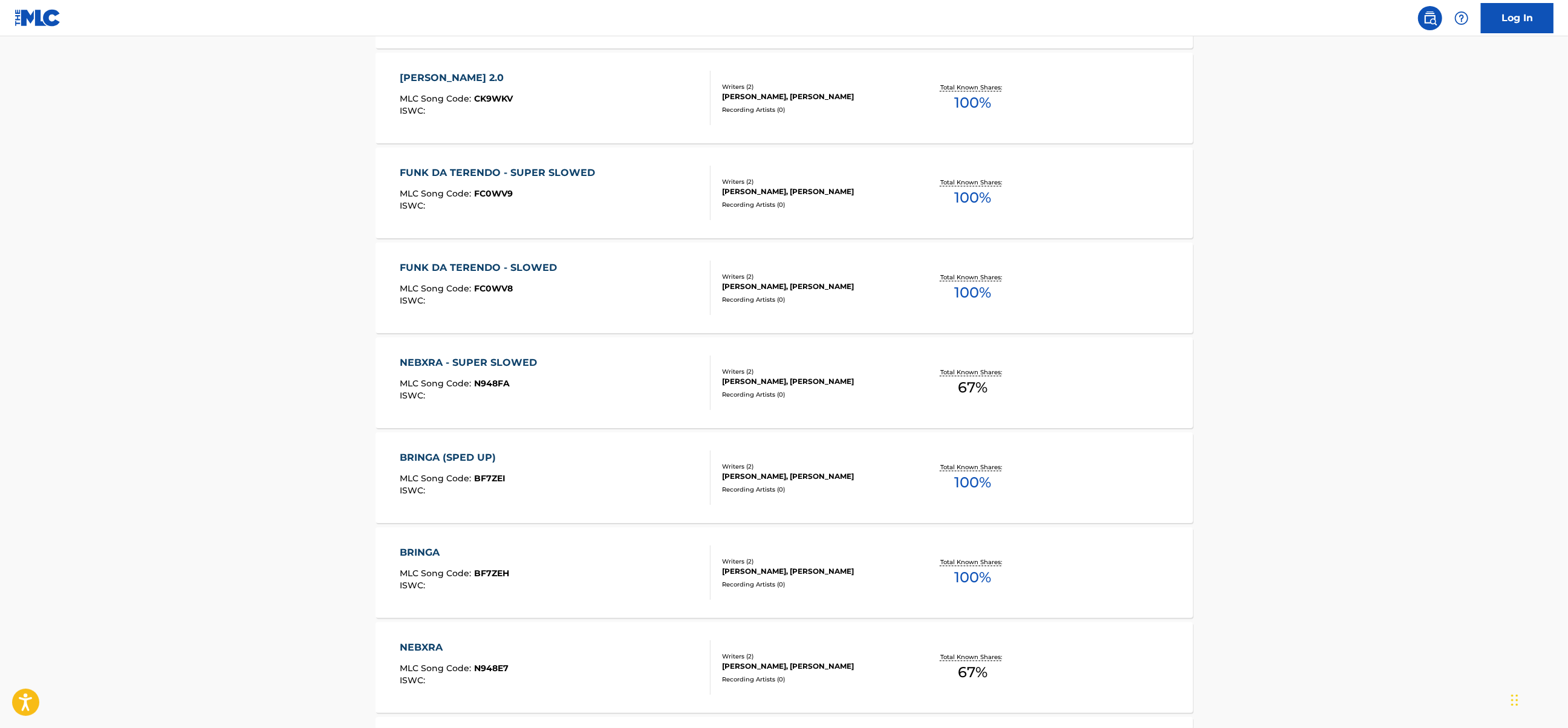
scroll to position [2742, 0]
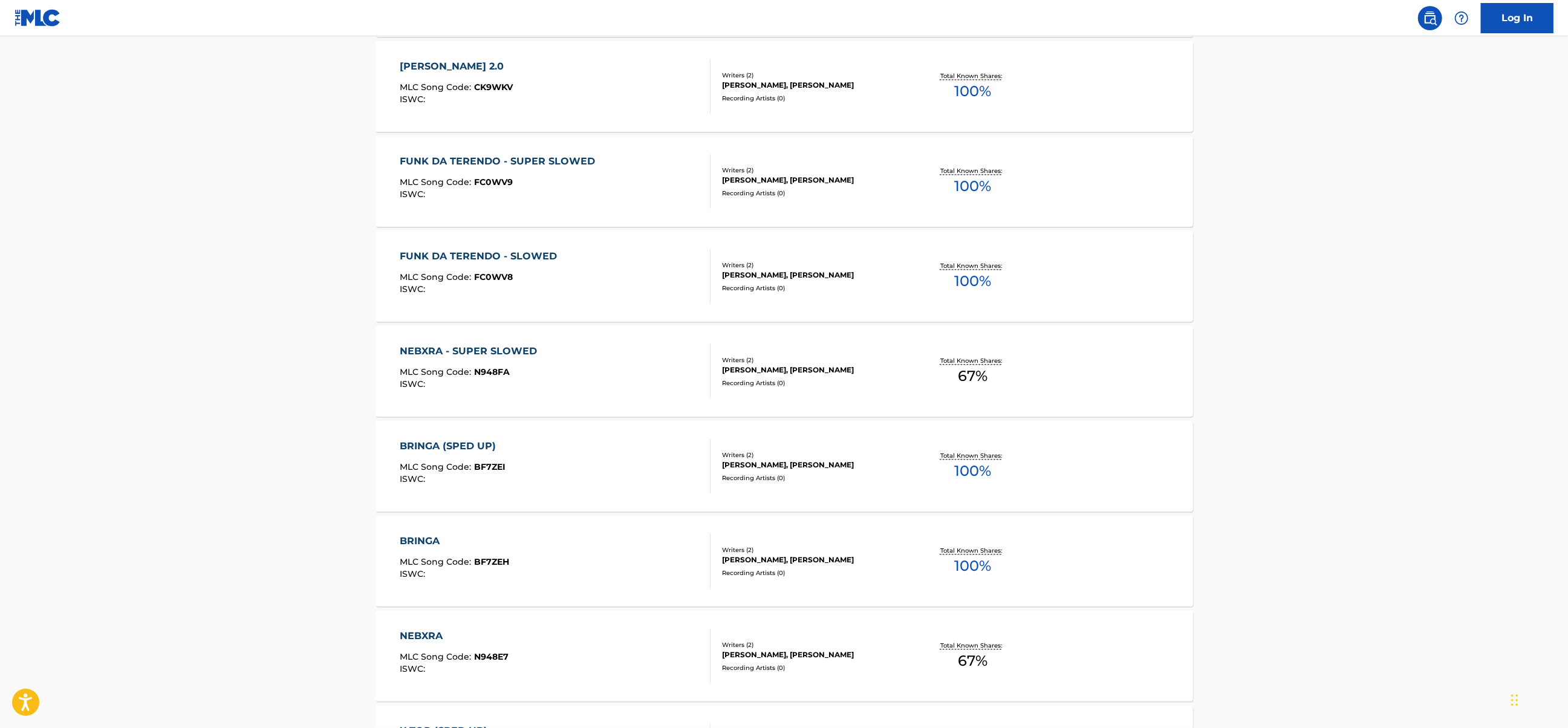
click at [651, 267] on div "FUNK DA TERENDO - SLOWED MLC Song Code : FC0WV8 ISWC :" at bounding box center [554, 276] width 311 height 54
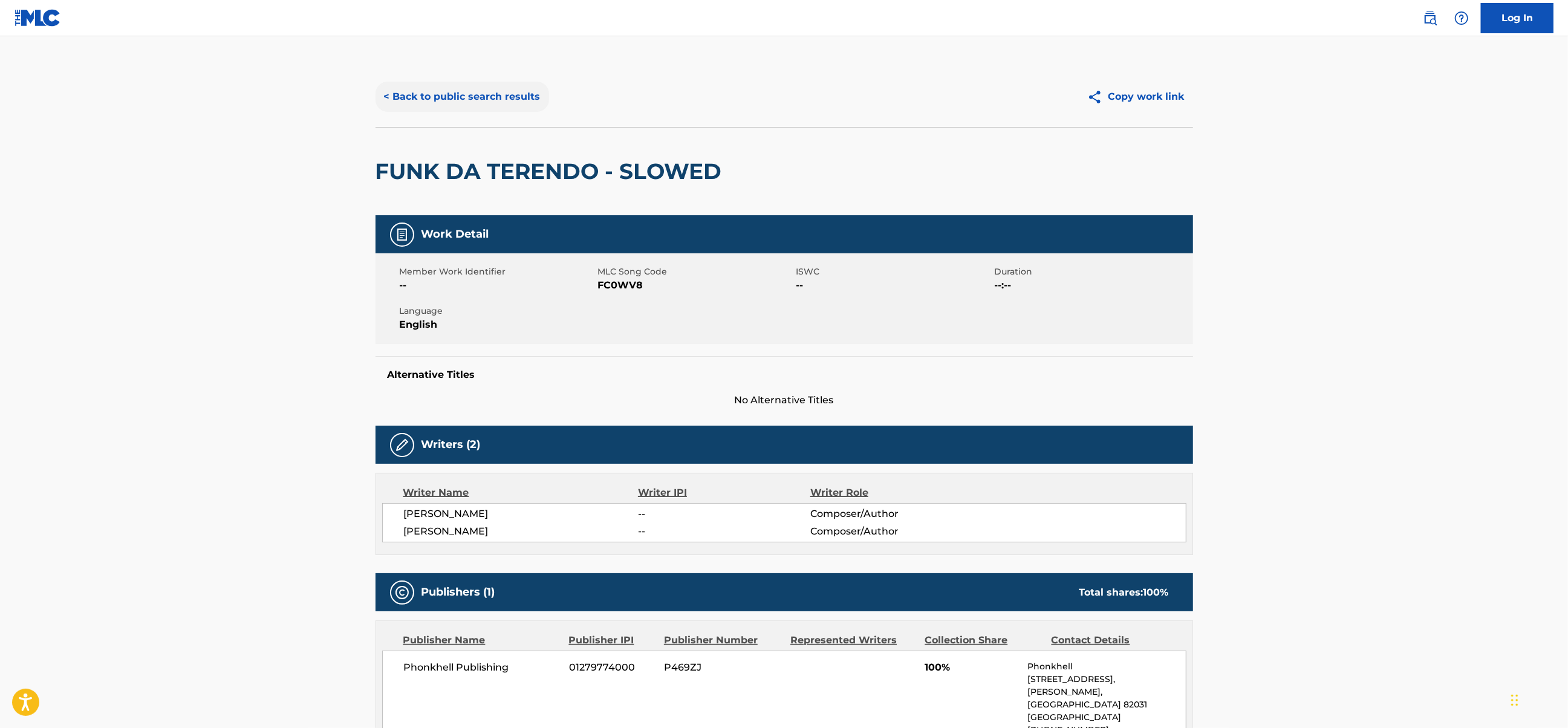
click at [419, 92] on button "< Back to public search results" at bounding box center [462, 97] width 173 height 30
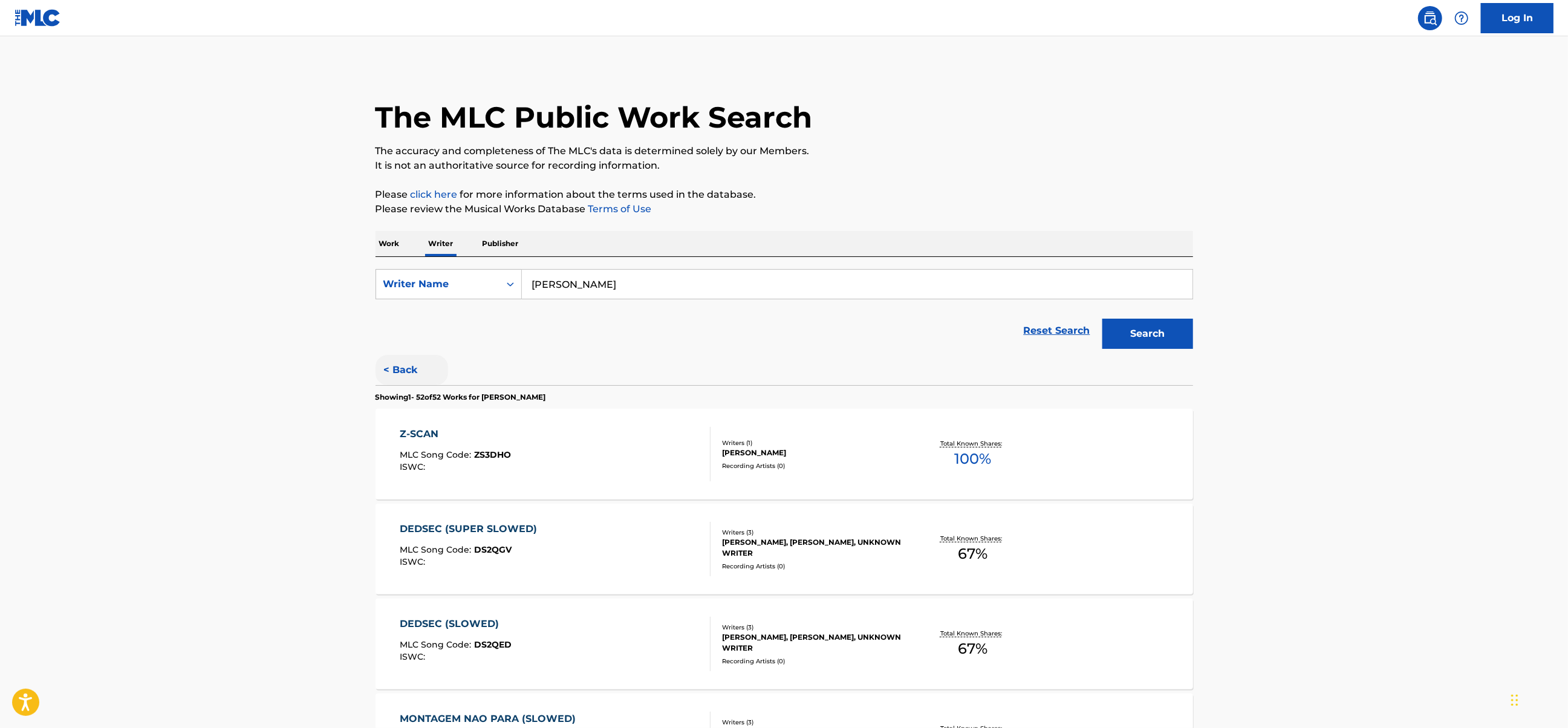
drag, startPoint x: 408, startPoint y: 366, endPoint x: 428, endPoint y: 371, distance: 20.6
click at [408, 366] on button "< Back" at bounding box center [411, 370] width 73 height 30
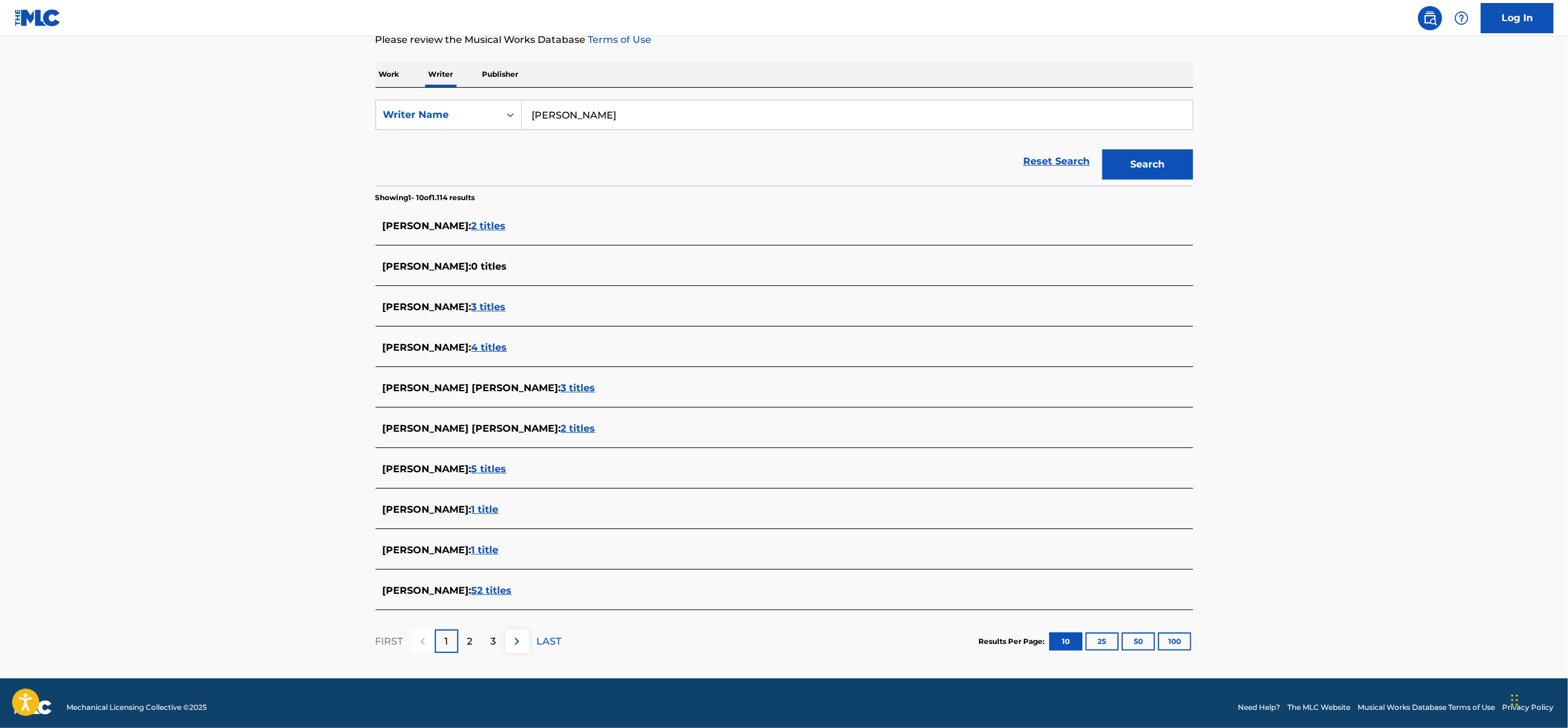
scroll to position [178, 0]
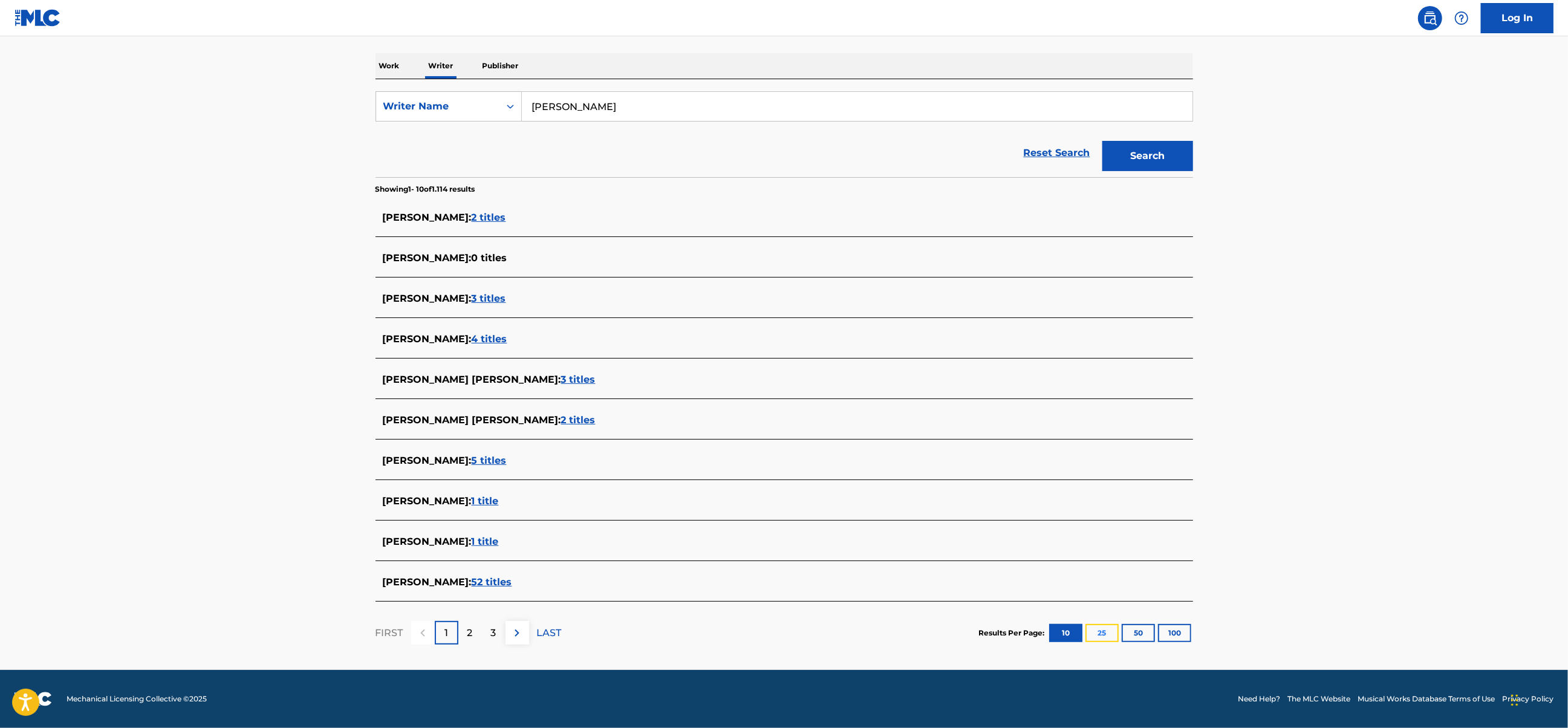
click at [1099, 635] on button "25" at bounding box center [1102, 634] width 33 height 18
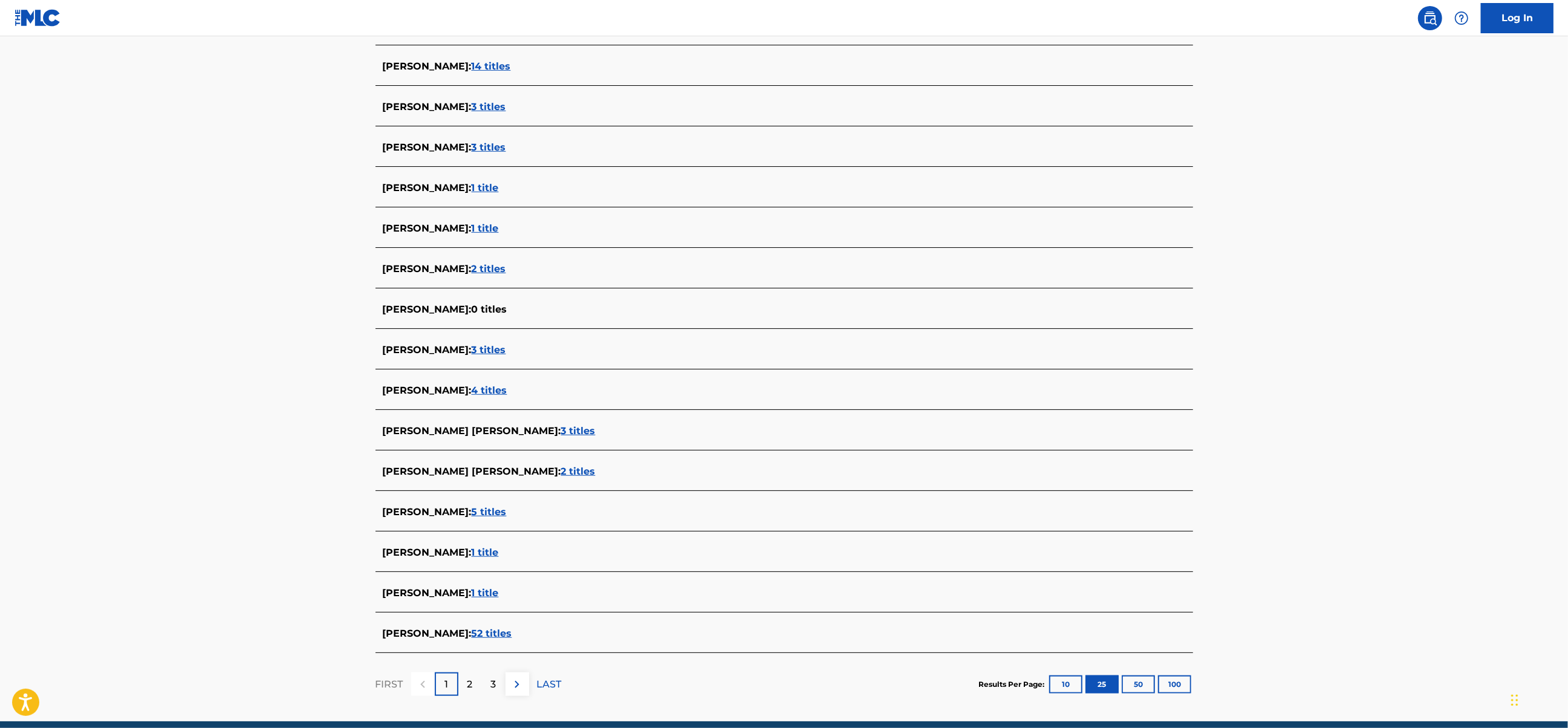
scroll to position [801, 0]
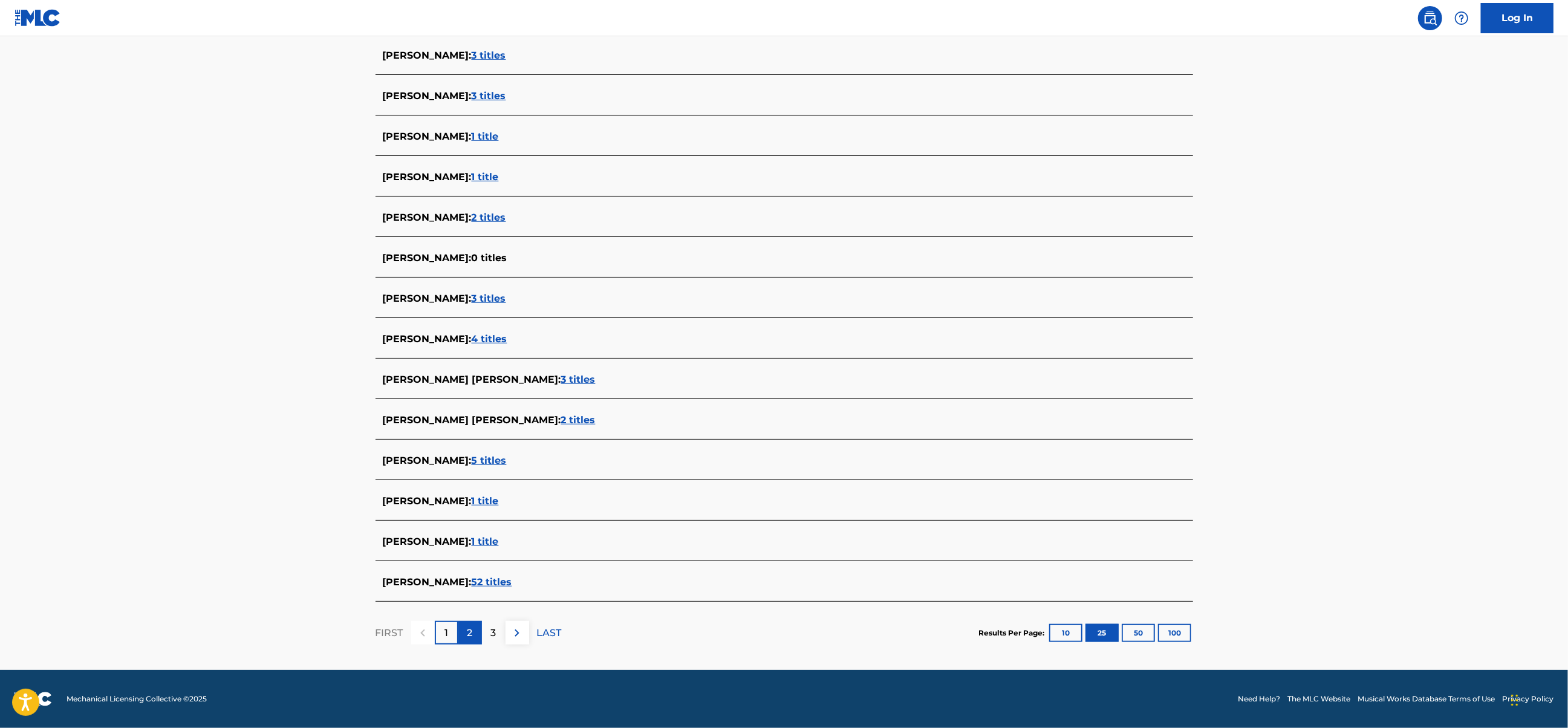
click at [467, 631] on p "2" at bounding box center [470, 633] width 6 height 15
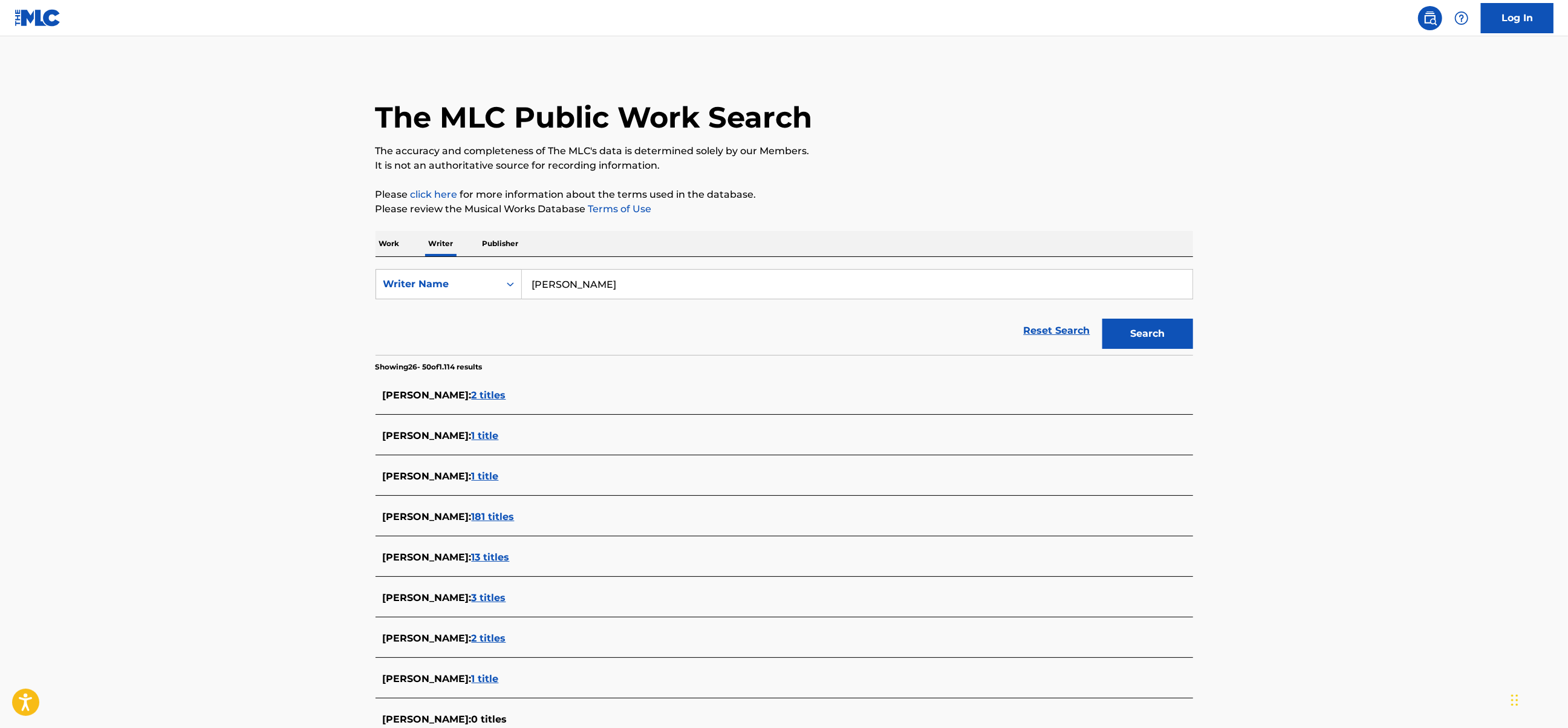
drag, startPoint x: 591, startPoint y: 284, endPoint x: 738, endPoint y: 293, distance: 147.3
click at [736, 293] on input "Veremchuk Vladislav" at bounding box center [857, 284] width 671 height 29
type input "Veremchuk"
click at [1102, 319] on button "Search" at bounding box center [1147, 333] width 91 height 30
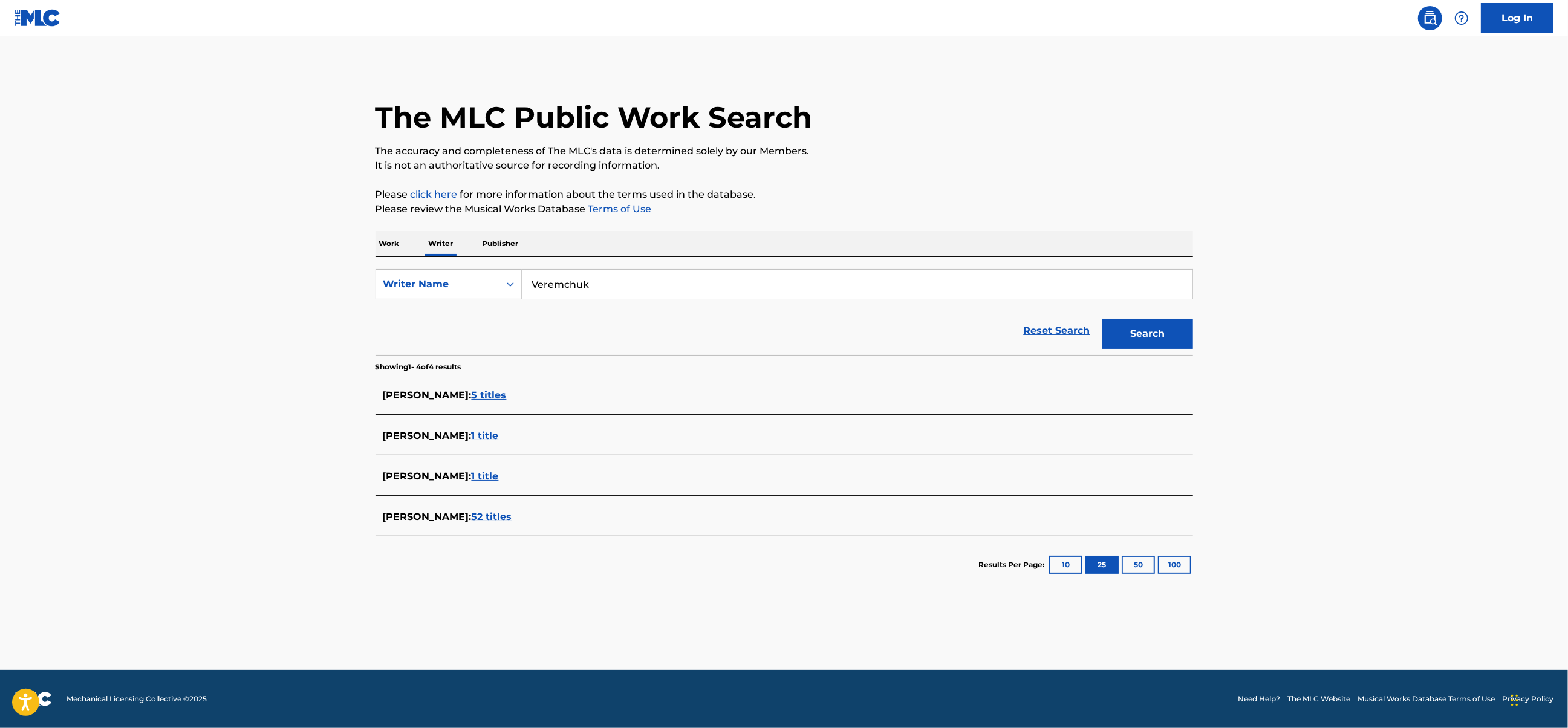
click at [266, 455] on main "The MLC Public Work Search The accuracy and completeness of The MLC's data is d…" at bounding box center [784, 354] width 1568 height 634
drag, startPoint x: 627, startPoint y: 288, endPoint x: 497, endPoint y: 270, distance: 131.2
click at [497, 270] on div "SearchWithCriteria085d0893-72cc-4419-93f6-4f40ec921426 Writer Name Veremchuk" at bounding box center [784, 284] width 817 height 30
click at [394, 252] on p "Work" at bounding box center [389, 244] width 27 height 25
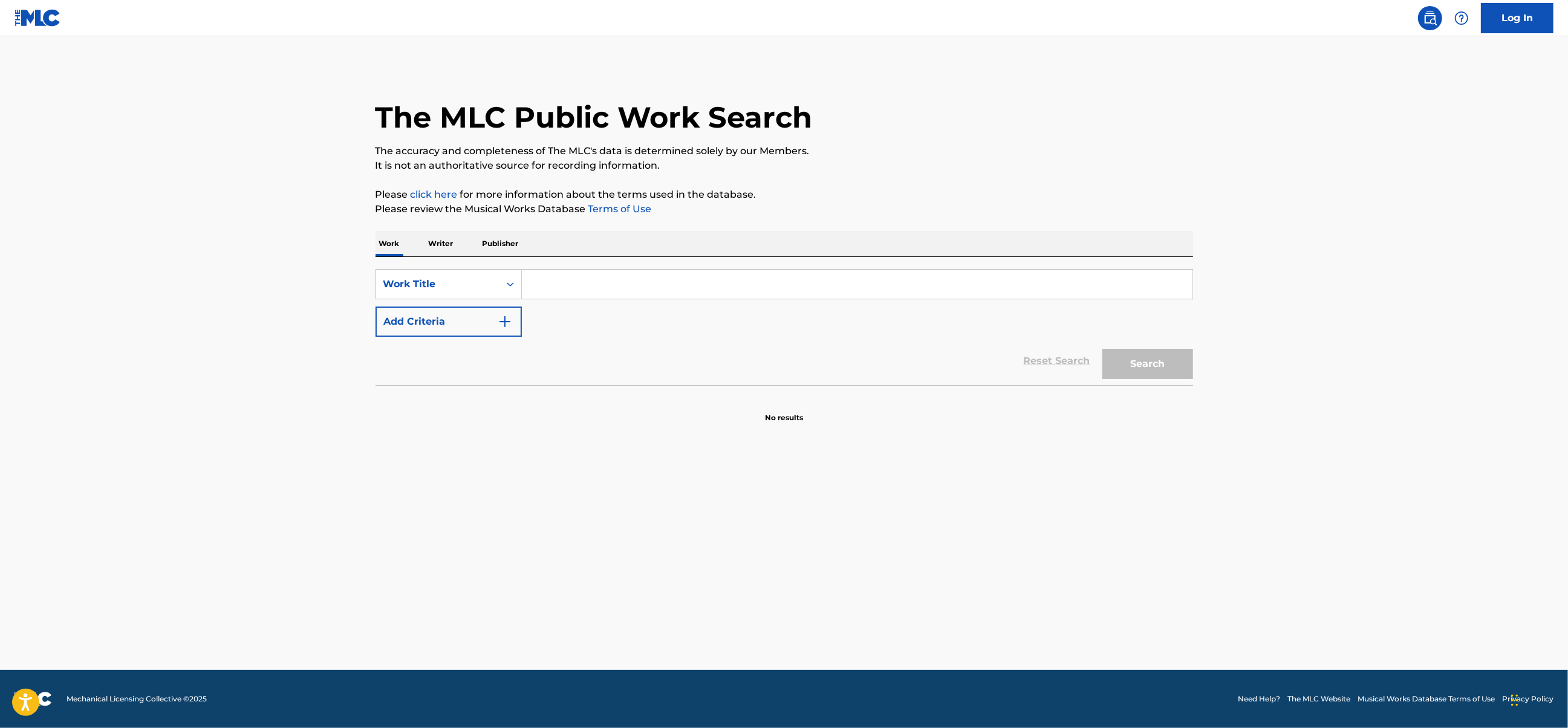
click at [561, 296] on input "Search Form" at bounding box center [857, 284] width 671 height 29
type input "bufon!"
click at [1102, 349] on button "Search" at bounding box center [1147, 364] width 91 height 30
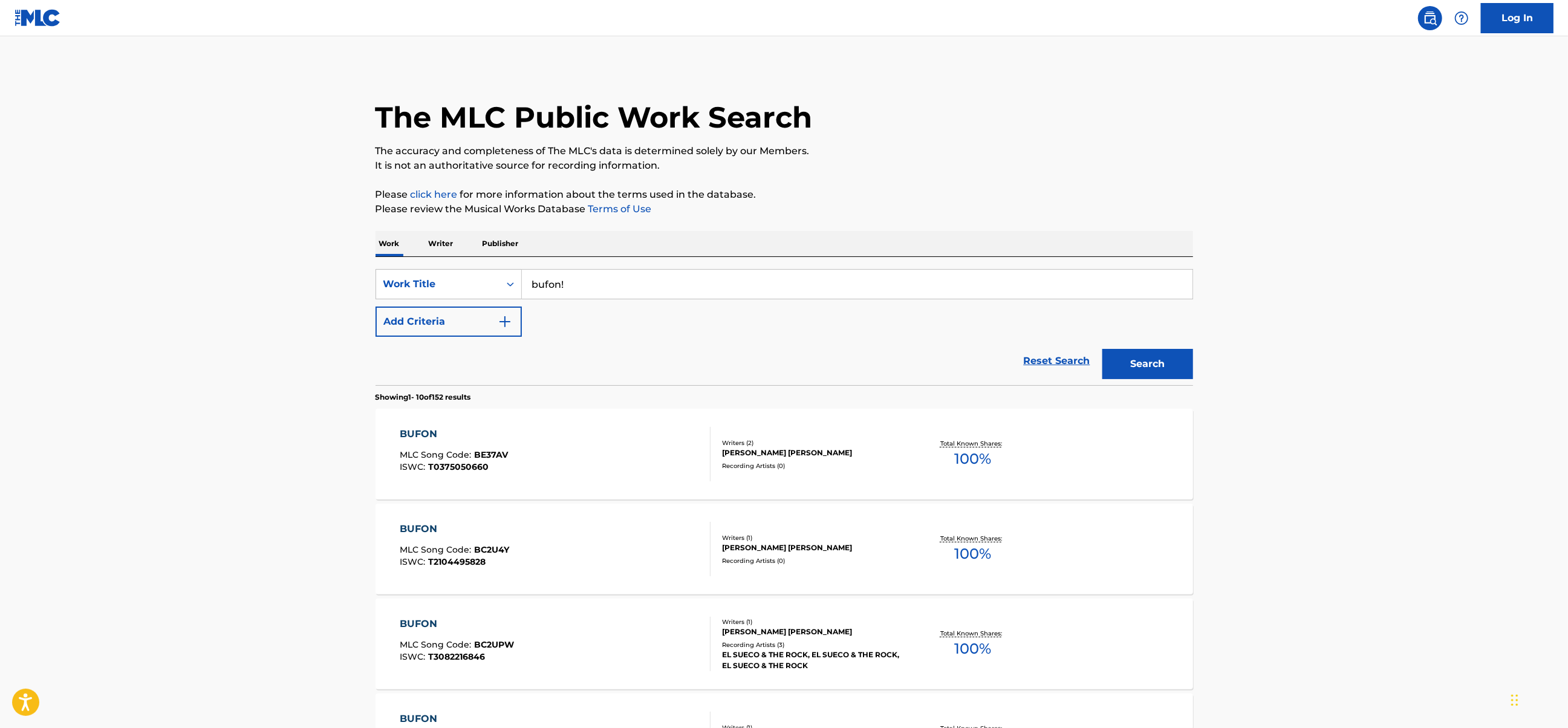
click at [428, 243] on p "Writer" at bounding box center [440, 244] width 32 height 25
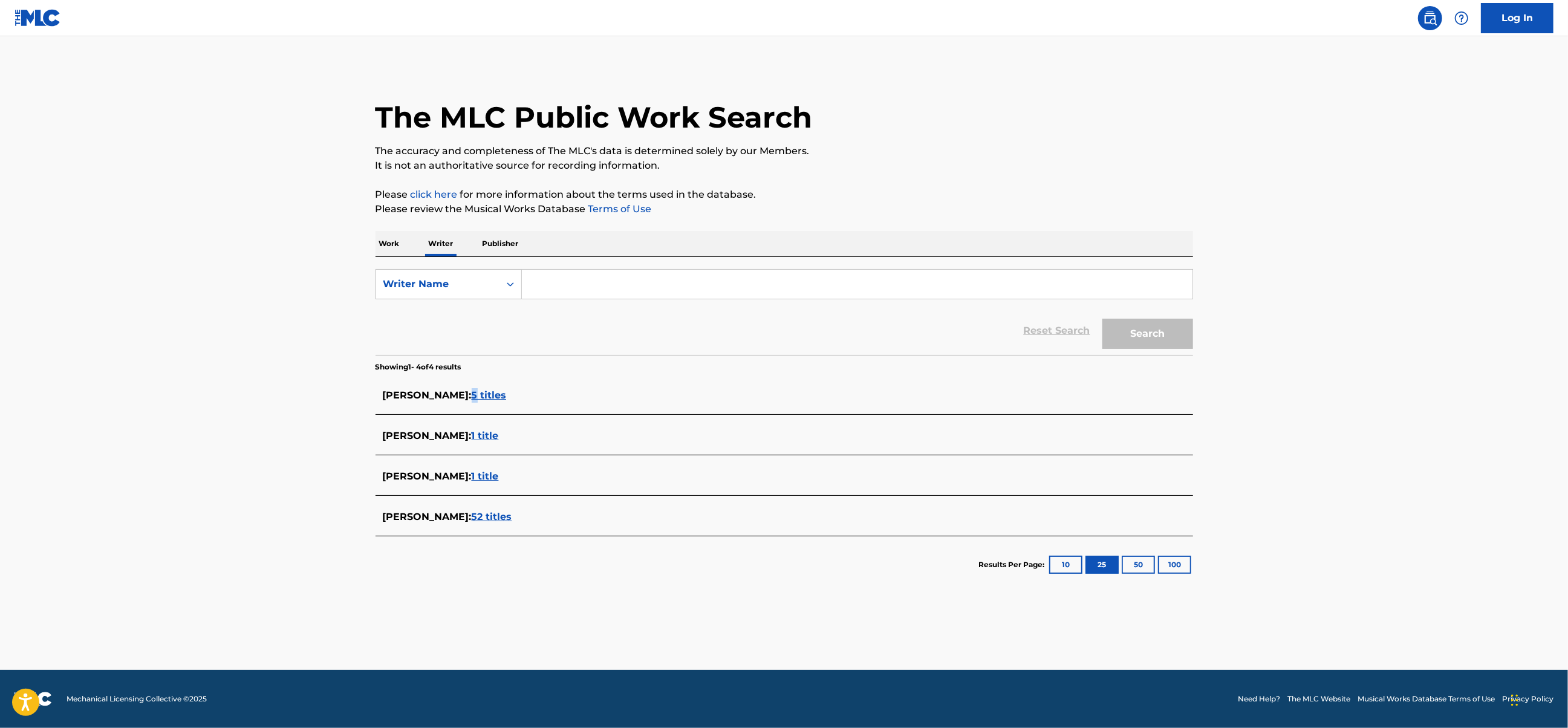
click at [506, 395] on span "5 titles" at bounding box center [490, 395] width 35 height 11
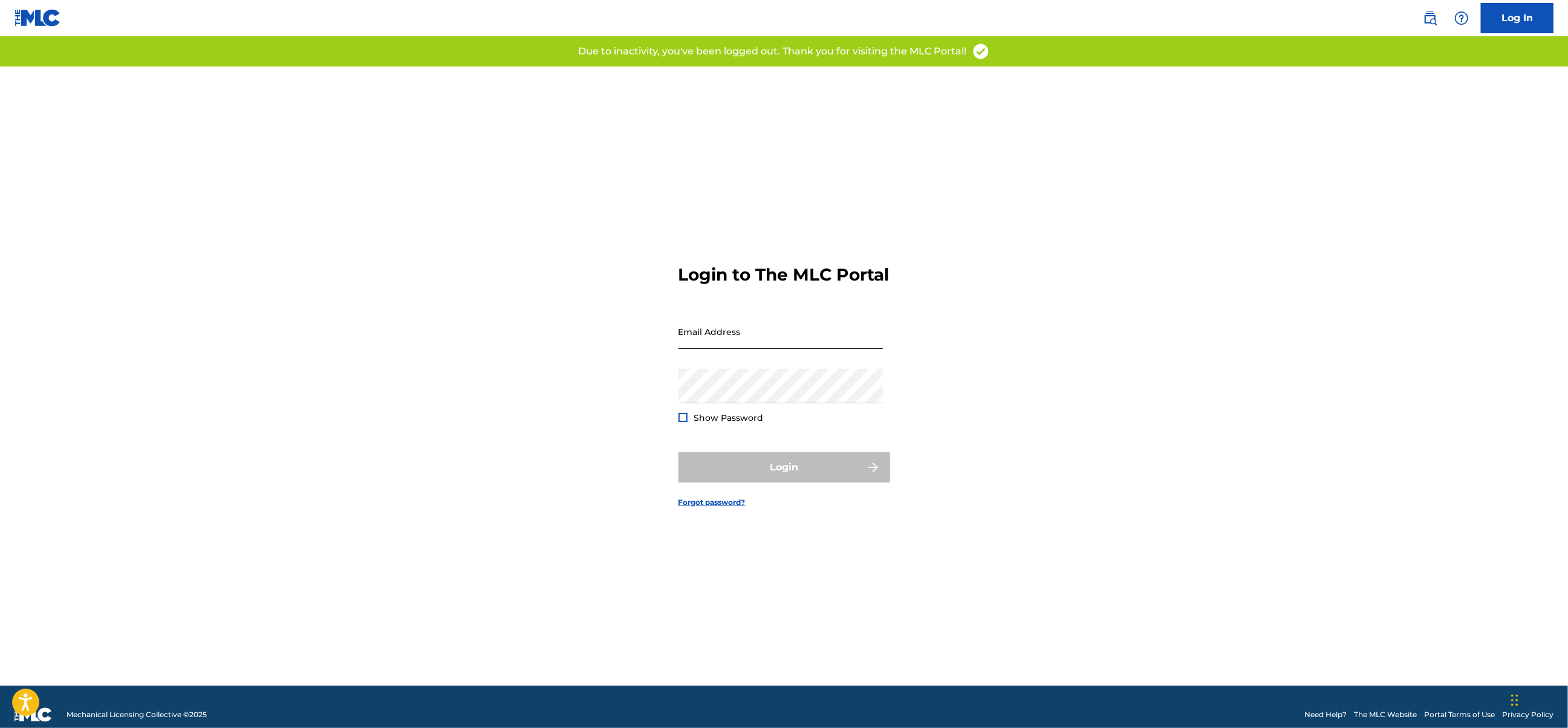
click at [749, 346] on input "Email Address" at bounding box center [780, 331] width 204 height 35
click at [0, 728] on nordpass-autofill-portal at bounding box center [0, 728] width 0 height 0
type input "[EMAIL_ADDRESS][DOMAIN_NAME]"
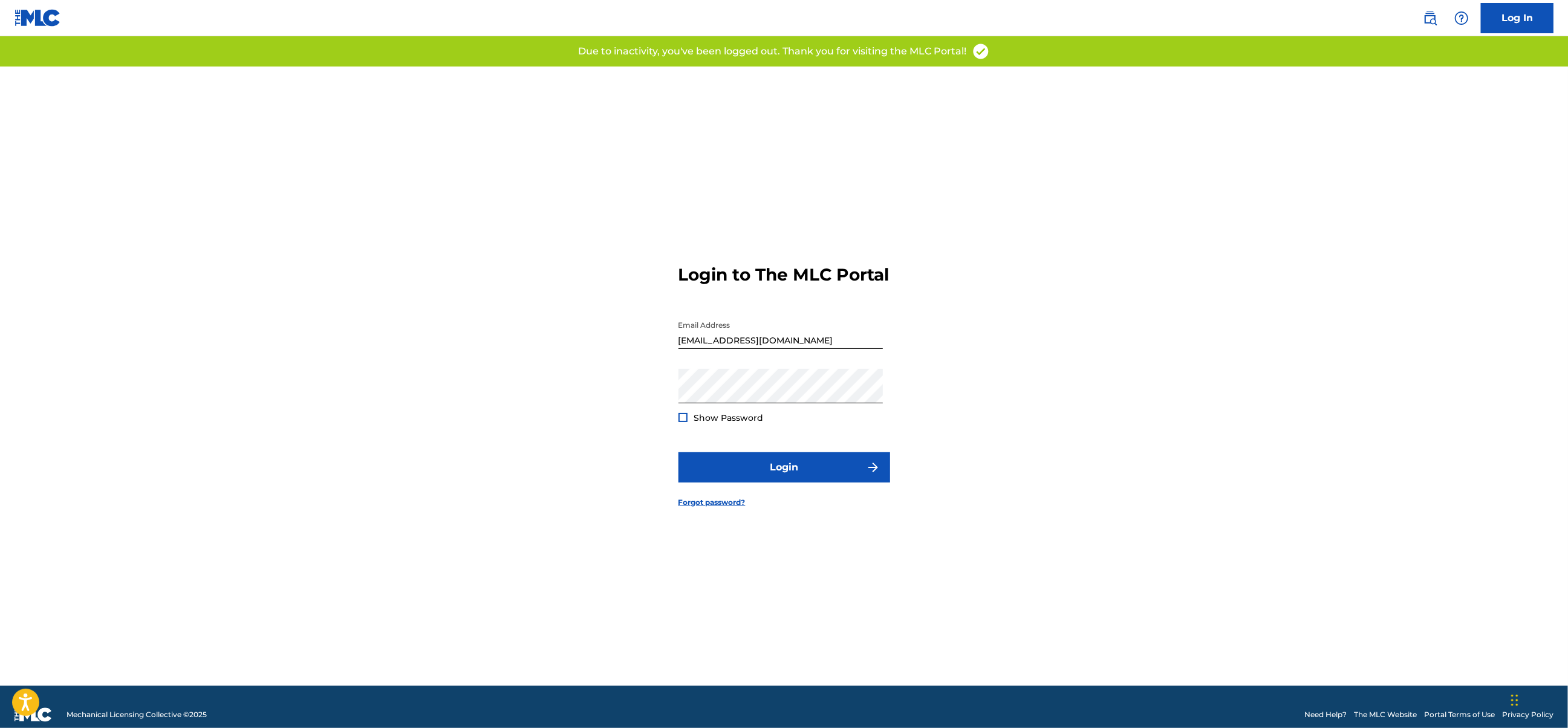
click at [721, 424] on span "Show Password" at bounding box center [728, 417] width 70 height 11
click at [779, 483] on button "Login" at bounding box center [784, 467] width 211 height 30
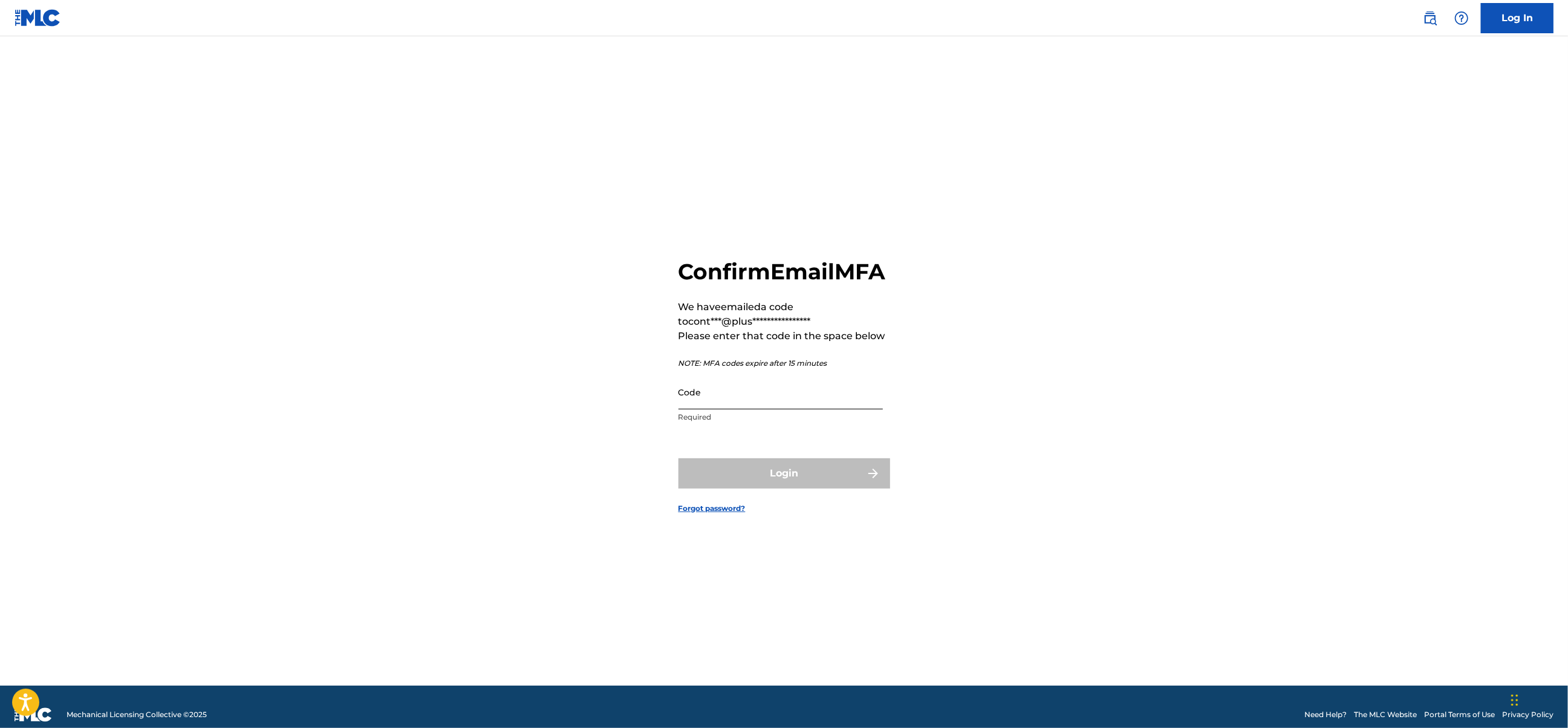
click at [747, 409] on input "Code" at bounding box center [780, 392] width 204 height 35
paste input "268386"
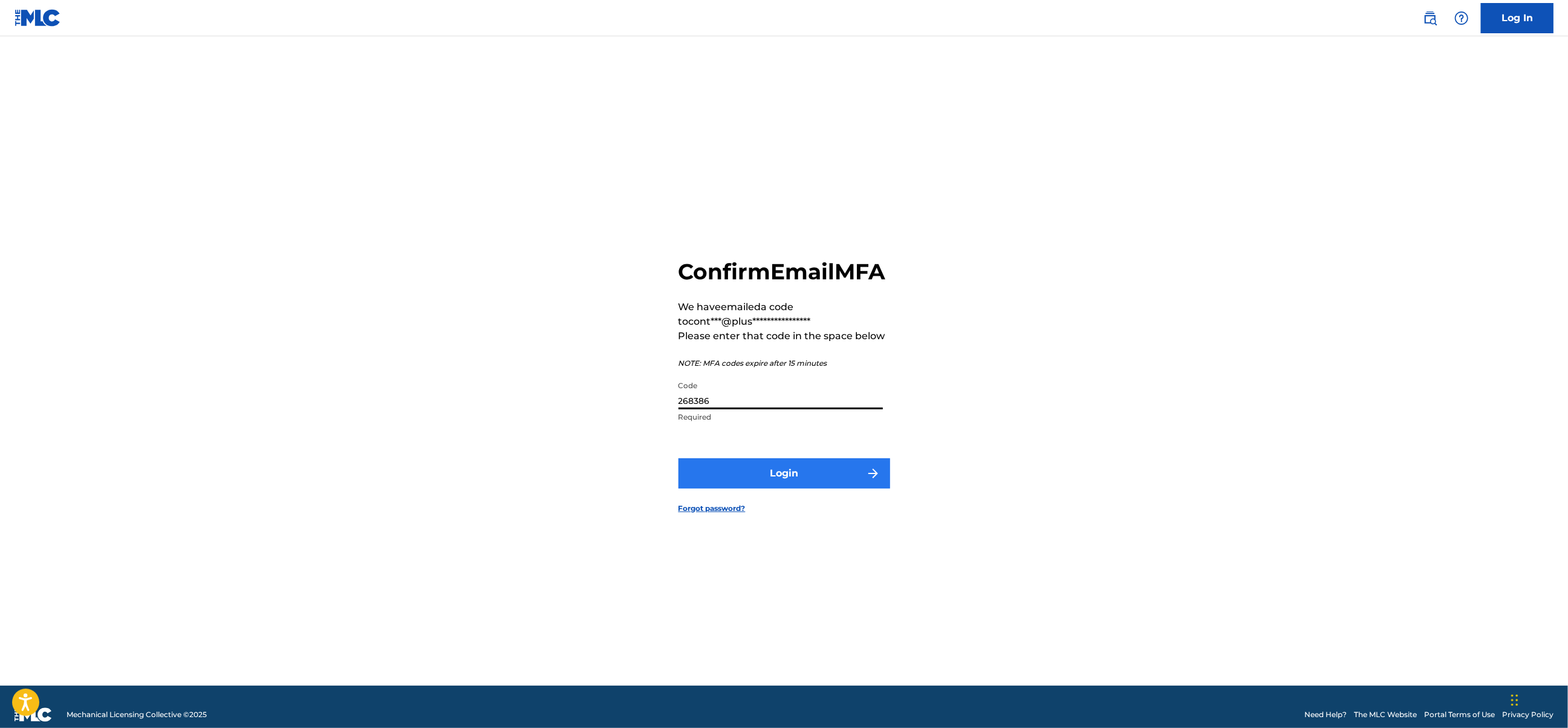
type input "268386"
click at [743, 481] on button "Login" at bounding box center [784, 474] width 211 height 30
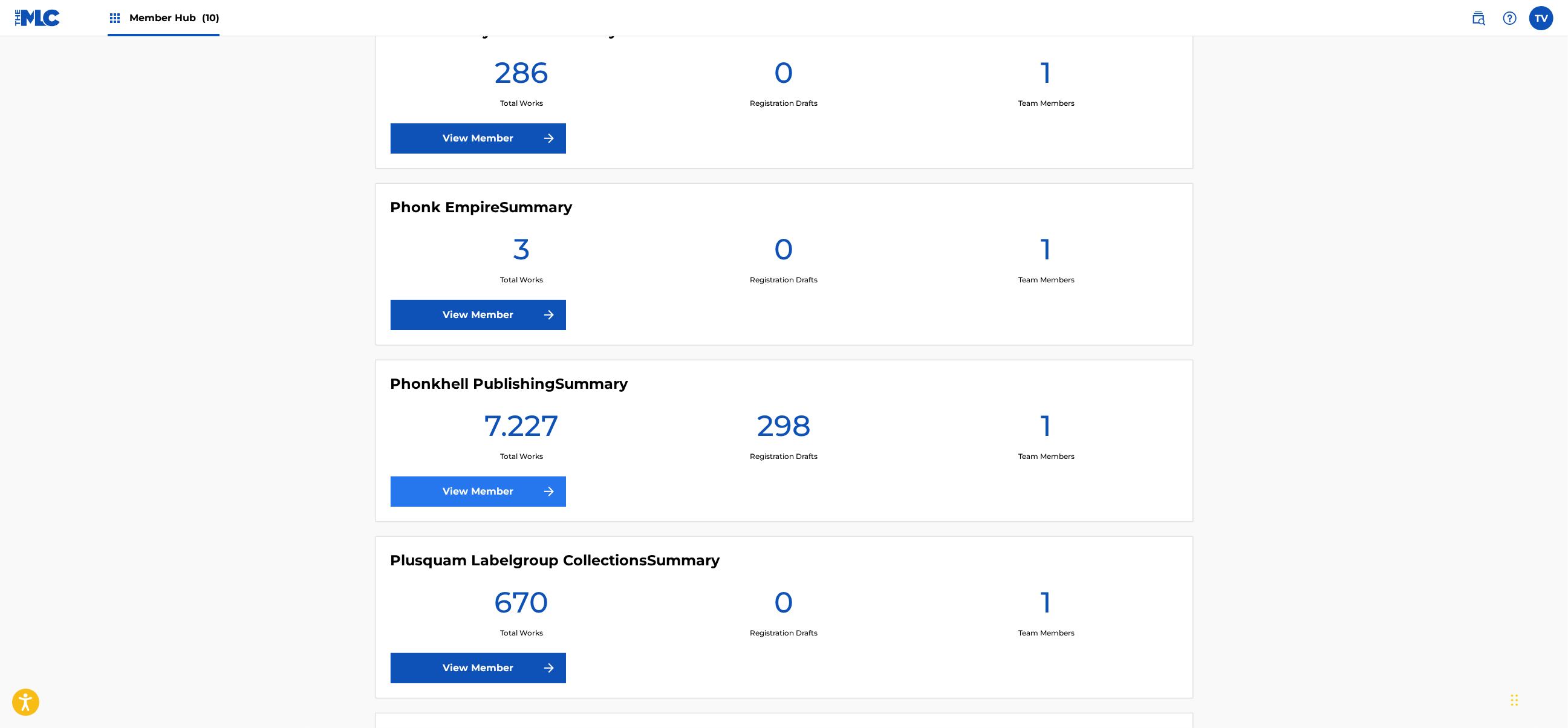
scroll to position [887, 0]
click at [490, 490] on link "View Member" at bounding box center [478, 491] width 175 height 30
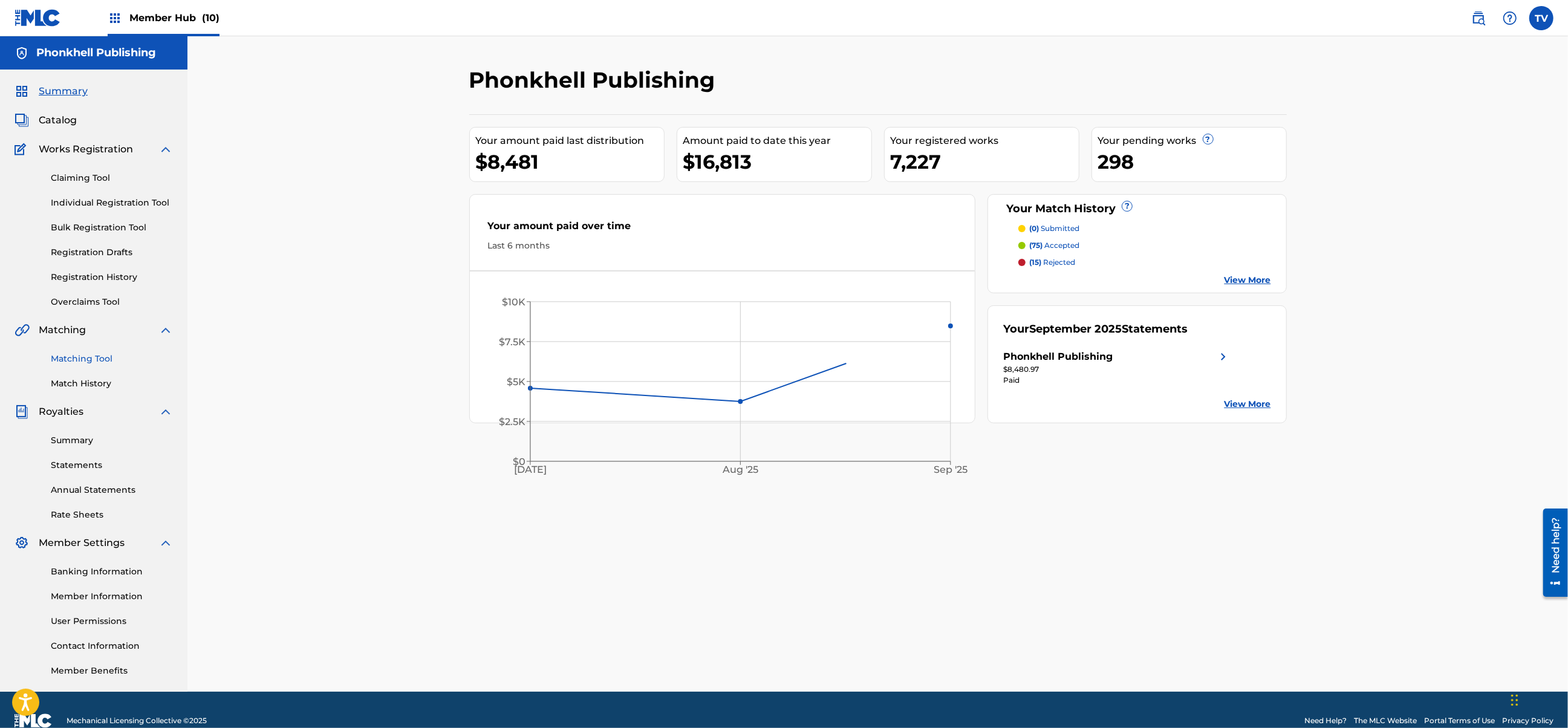
click at [78, 353] on link "Matching Tool" at bounding box center [111, 359] width 122 height 13
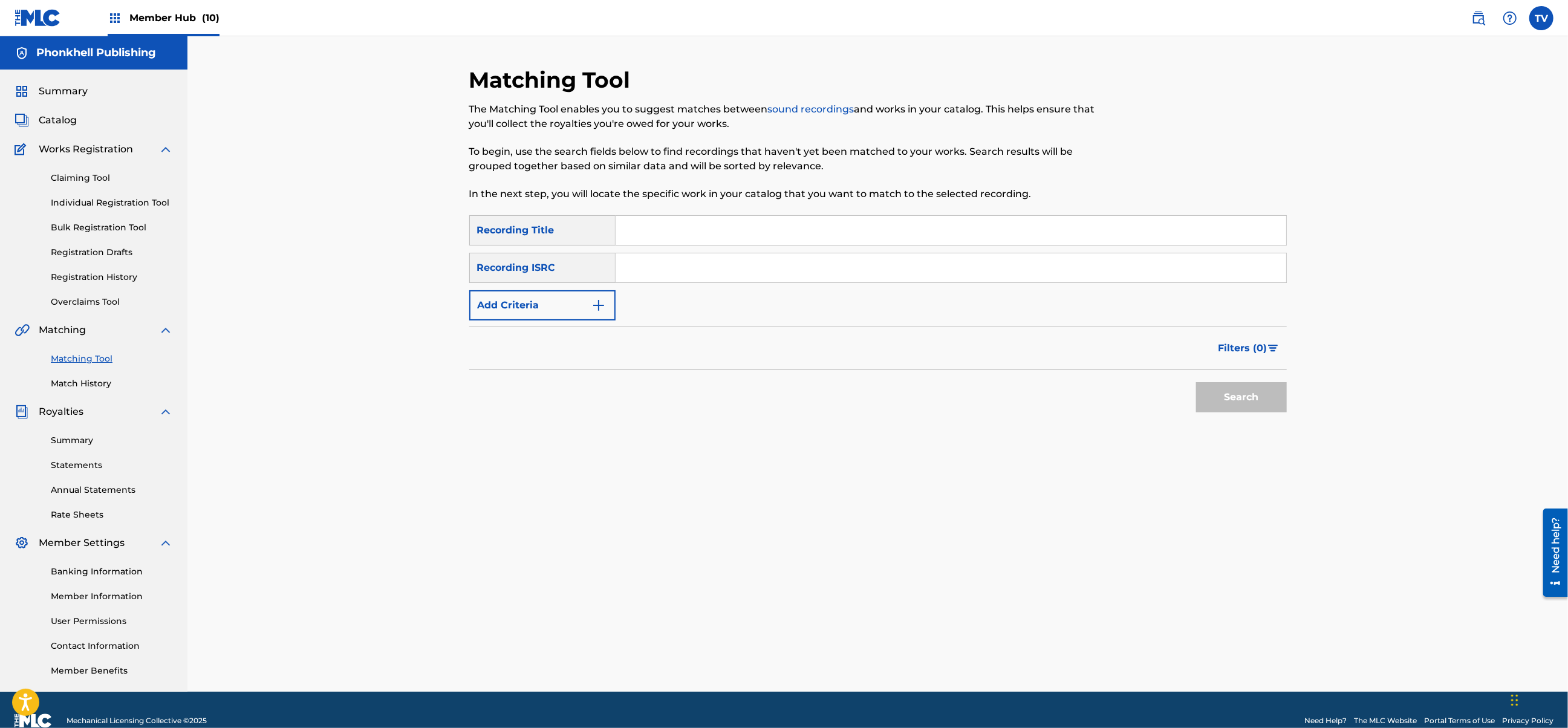
click at [673, 267] on input "Search Form" at bounding box center [951, 268] width 671 height 29
paste input "USANG2459404"
click at [1196, 382] on button "Search" at bounding box center [1241, 397] width 91 height 30
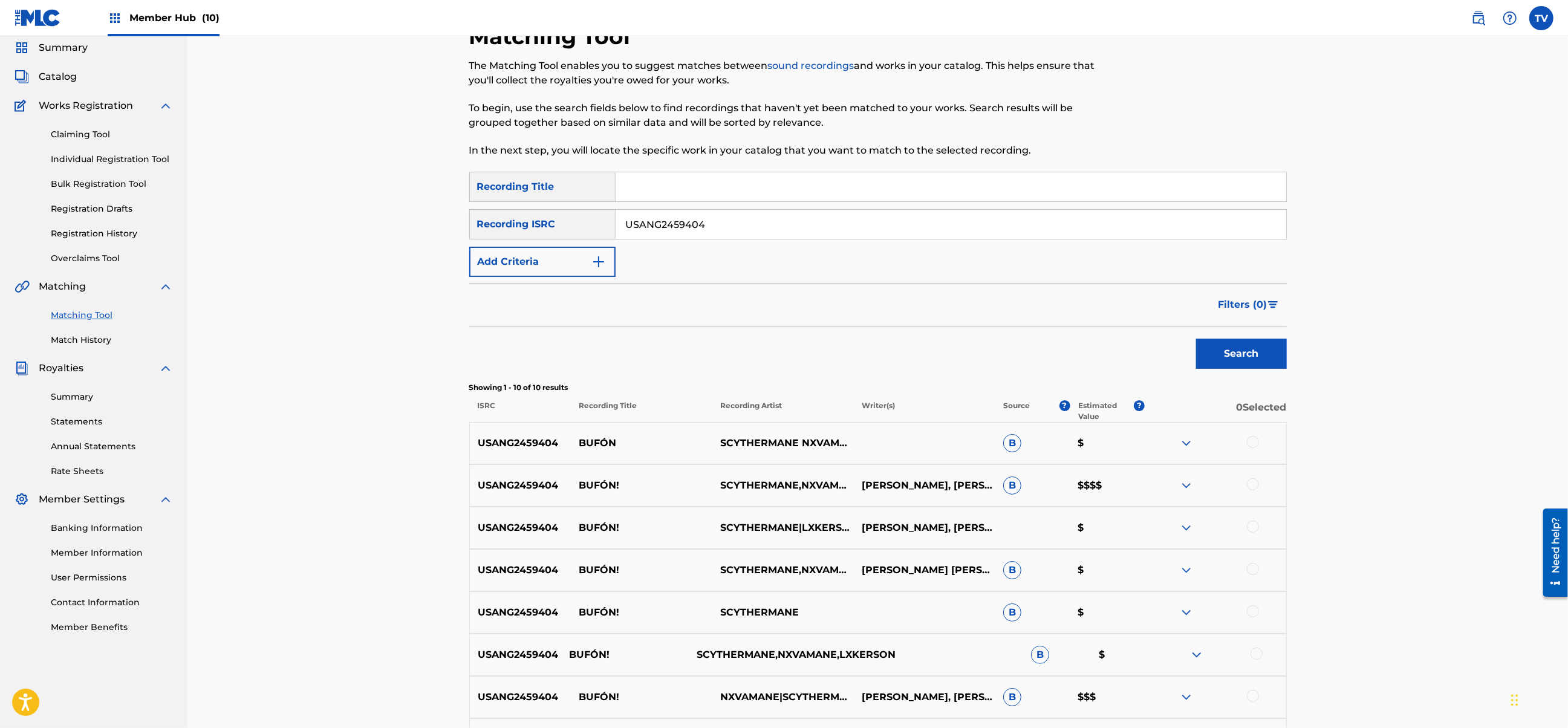
scroll to position [280, 0]
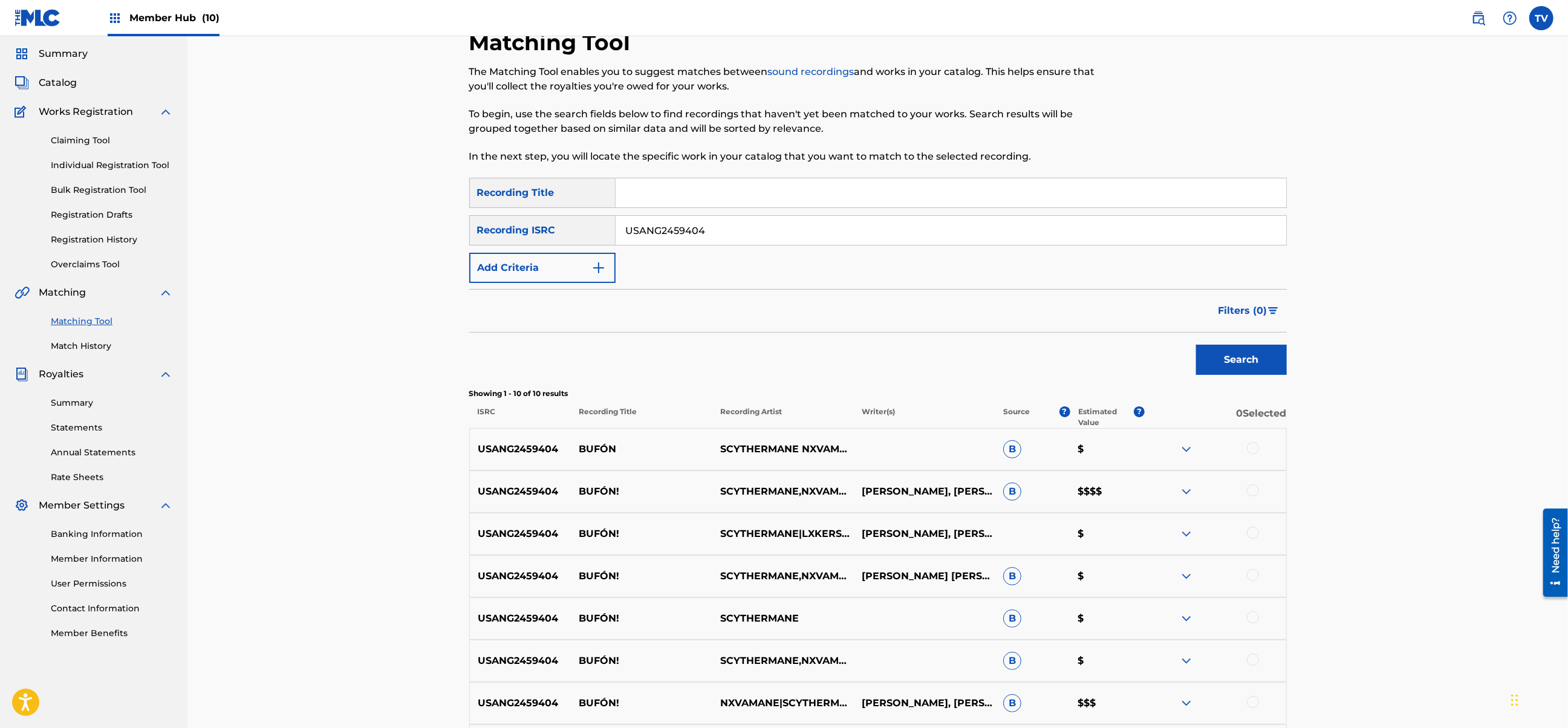
drag, startPoint x: 735, startPoint y: 235, endPoint x: 511, endPoint y: 250, distance: 224.5
click at [511, 228] on div "SearchWithCriteria1e886af5-c5c7-4fa2-8342-6f1aec22c6d6 Recording ISRC USANG2459…" at bounding box center [878, 230] width 817 height 30
paste input "72429"
type input "USANG2472429"
click at [1196, 345] on button "Search" at bounding box center [1241, 359] width 91 height 30
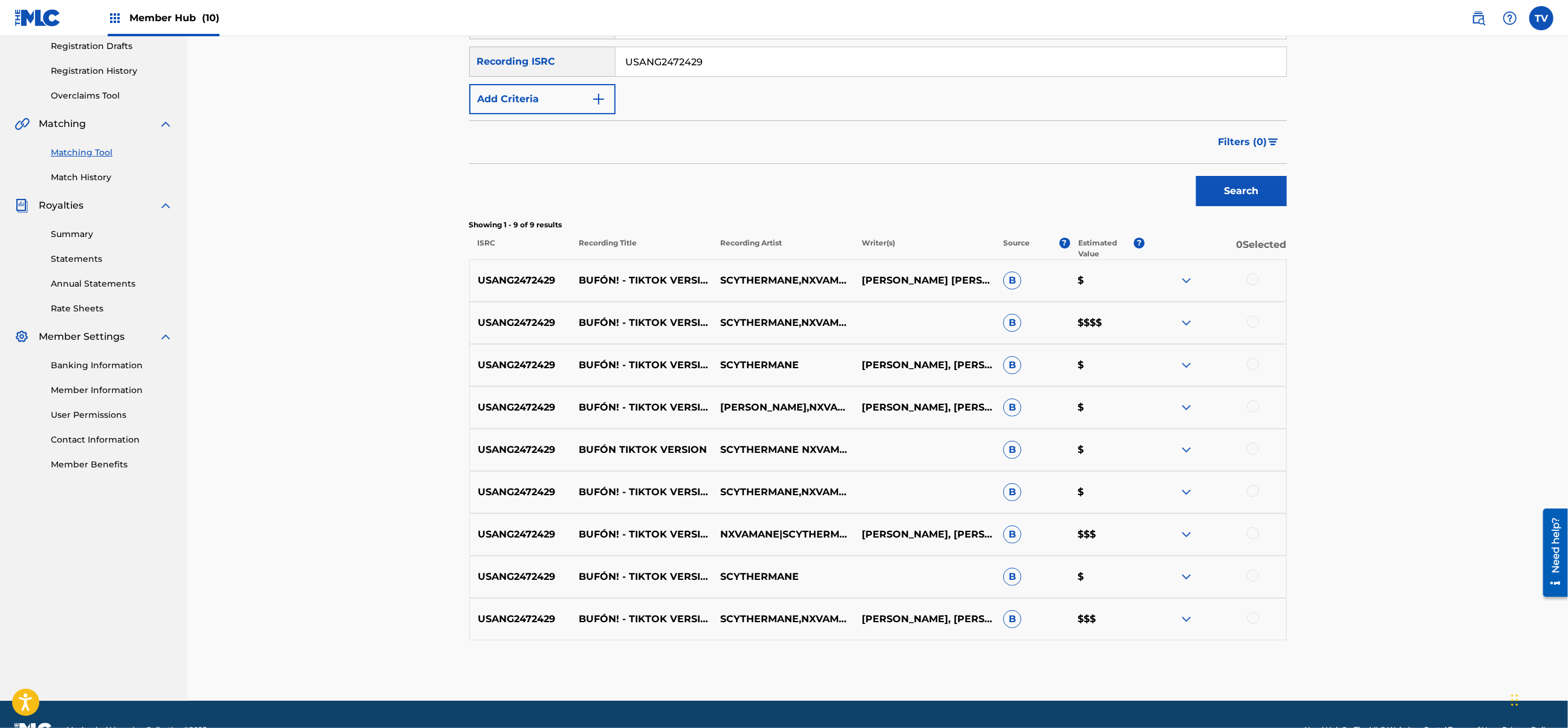
scroll to position [237, 0]
